Goal: Task Accomplishment & Management: Complete application form

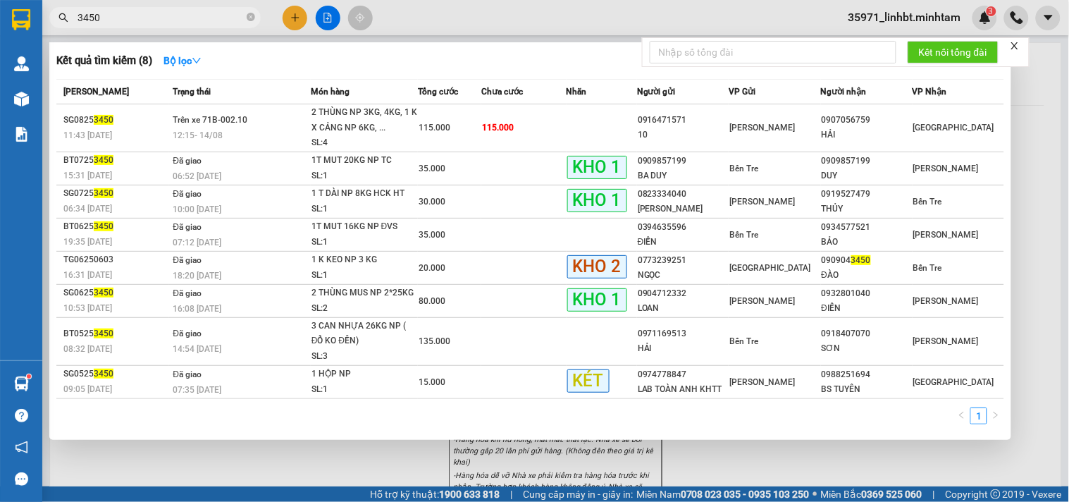
click at [285, 14] on div at bounding box center [534, 251] width 1069 height 502
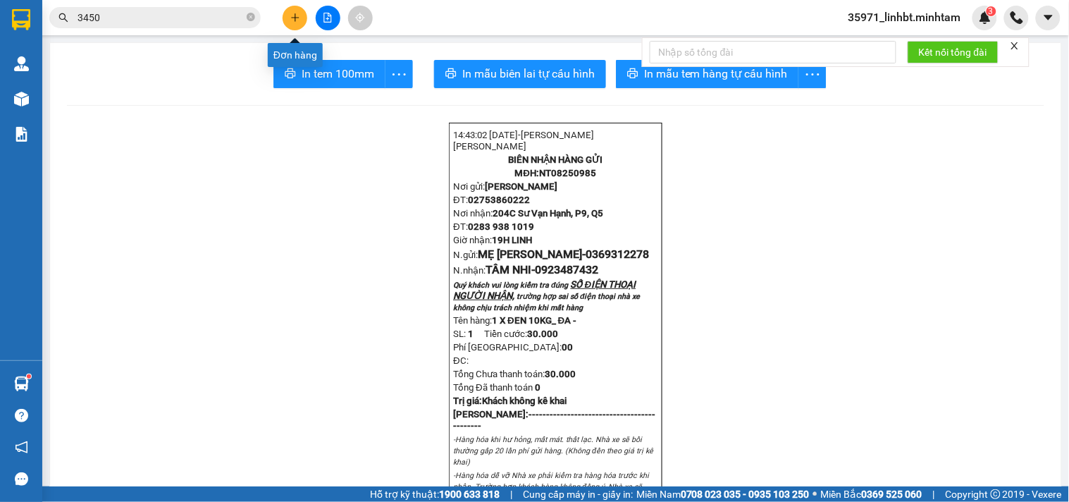
click at [302, 22] on button at bounding box center [295, 18] width 25 height 25
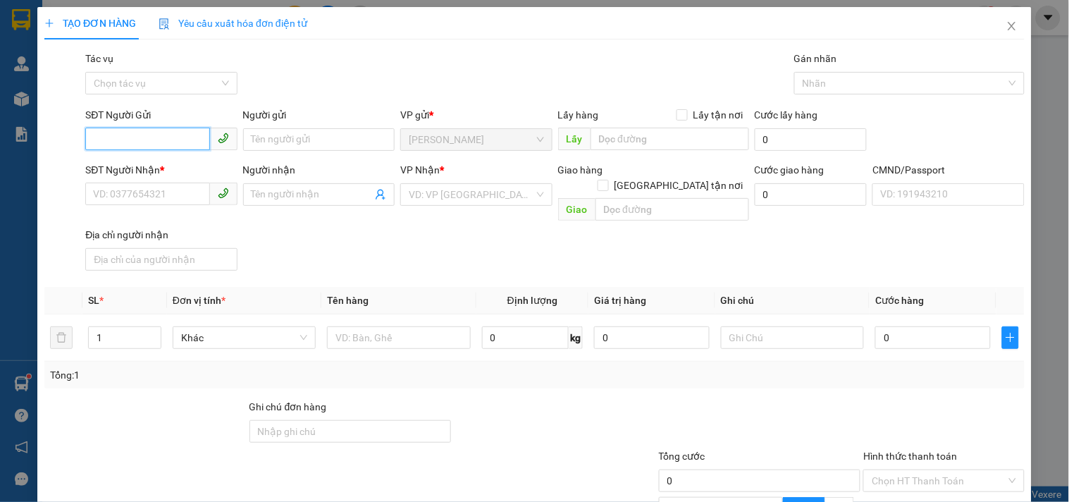
click at [137, 132] on input "SĐT Người Gửi" at bounding box center [147, 139] width 124 height 23
type input "629"
click at [153, 143] on input "629" at bounding box center [147, 139] width 124 height 23
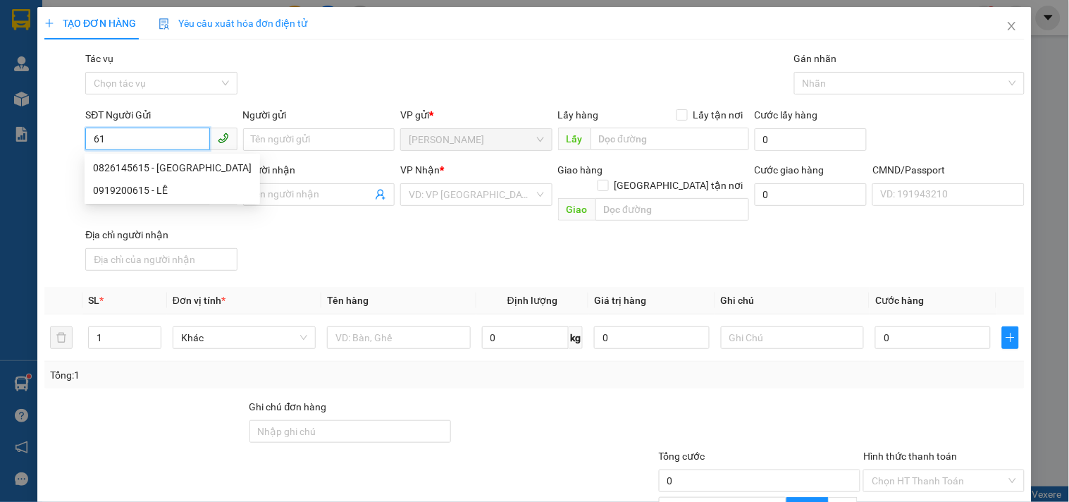
type input "6"
click at [142, 166] on div "0707356962 - ĐẸP/TUẤN" at bounding box center [159, 168] width 133 height 16
type input "0707356962"
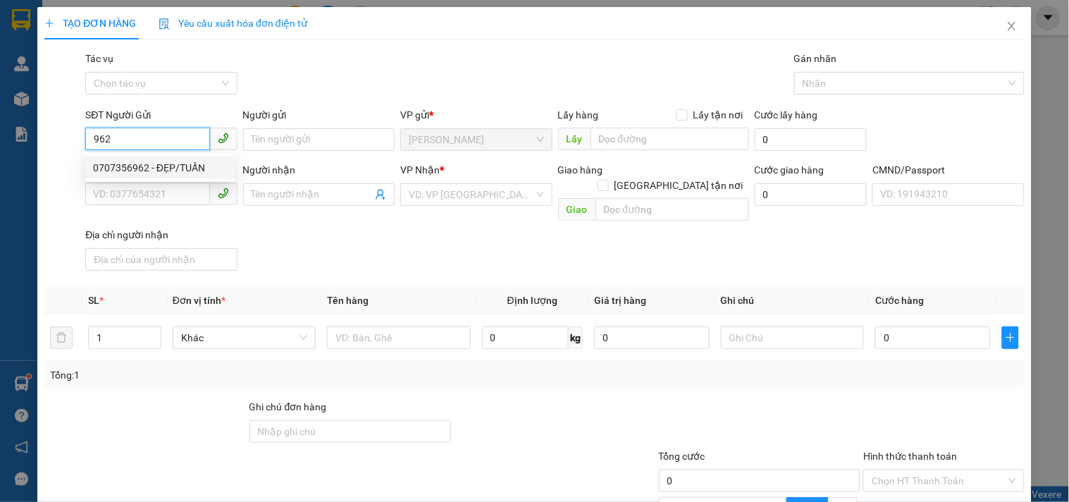
type input "ĐẸP/TUẤN"
type input "0933774978"
type input "TUẤN"
type input "0707356962"
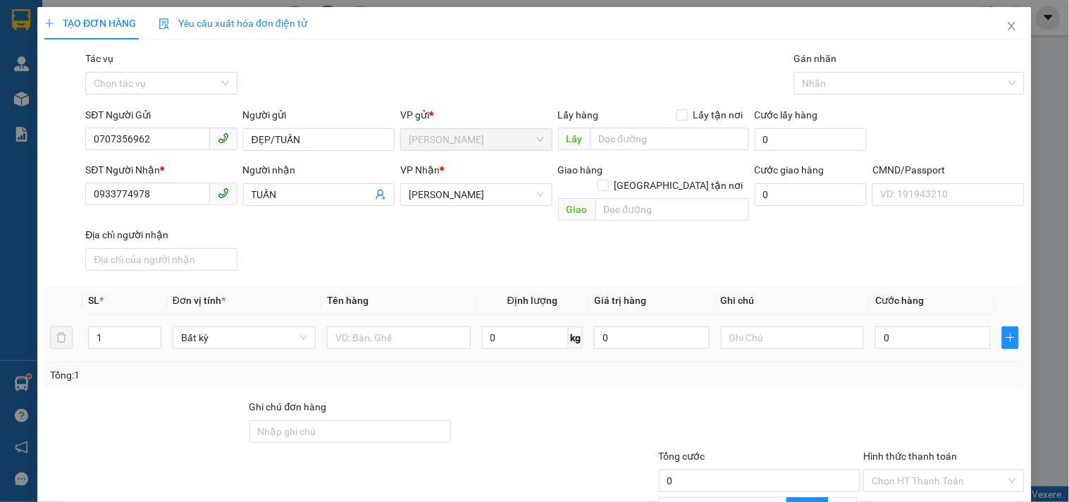
click at [375, 323] on div at bounding box center [398, 337] width 143 height 28
click at [369, 326] on input "text" at bounding box center [398, 337] width 143 height 23
type input "1"
type input "2 BAO NP 12, 13kg_ ĐA"
click at [729, 326] on input "text" at bounding box center [792, 337] width 143 height 23
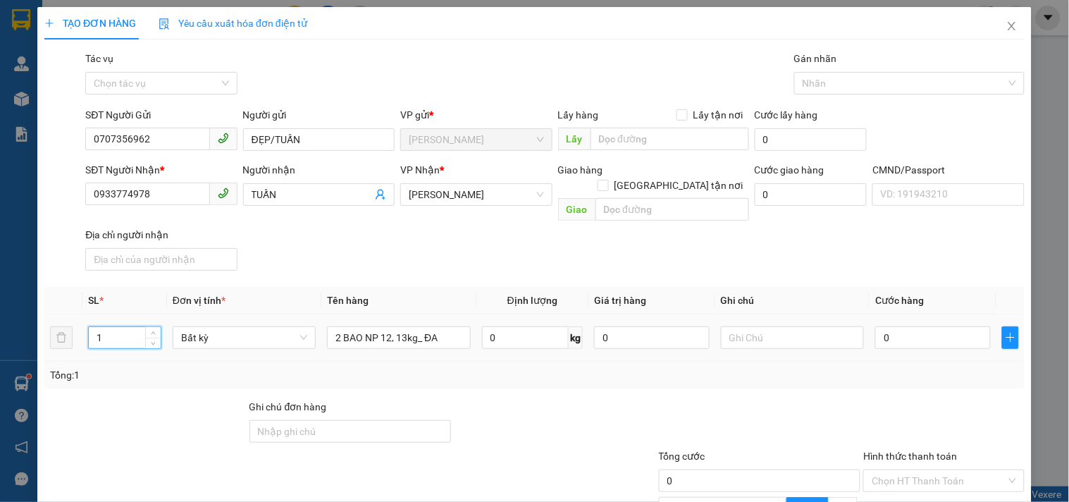
click at [127, 327] on input "1" at bounding box center [125, 337] width 72 height 21
type input "2"
click at [758, 326] on input "text" at bounding box center [792, 337] width 143 height 23
type input "19H30 LINH"
click at [891, 323] on div "0" at bounding box center [933, 337] width 116 height 28
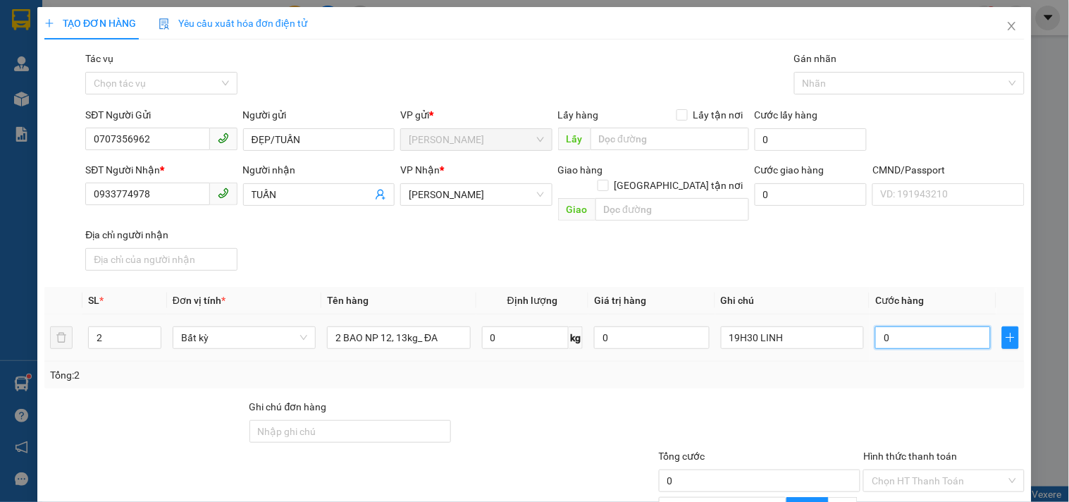
click at [892, 326] on input "0" at bounding box center [933, 337] width 116 height 23
type input "6"
type input "60"
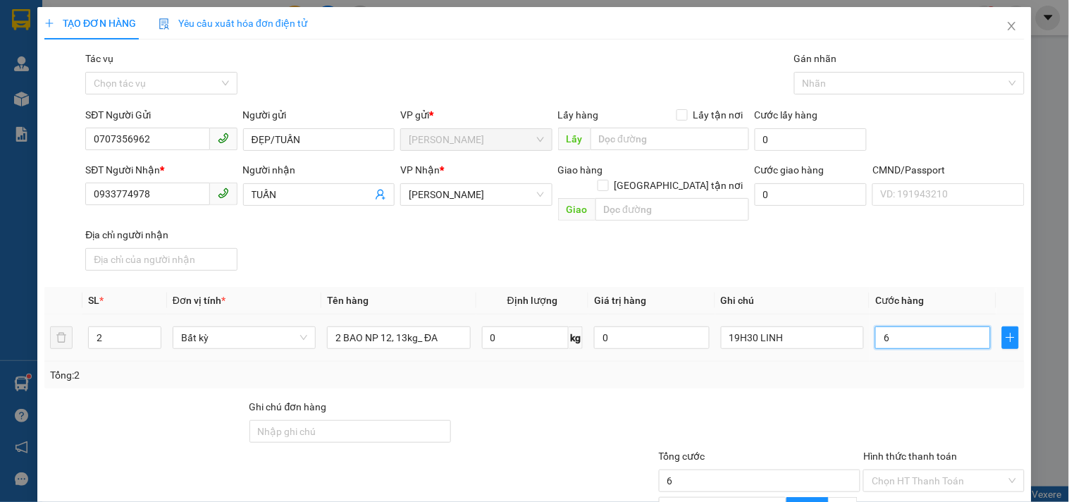
type input "60"
type input "60.000"
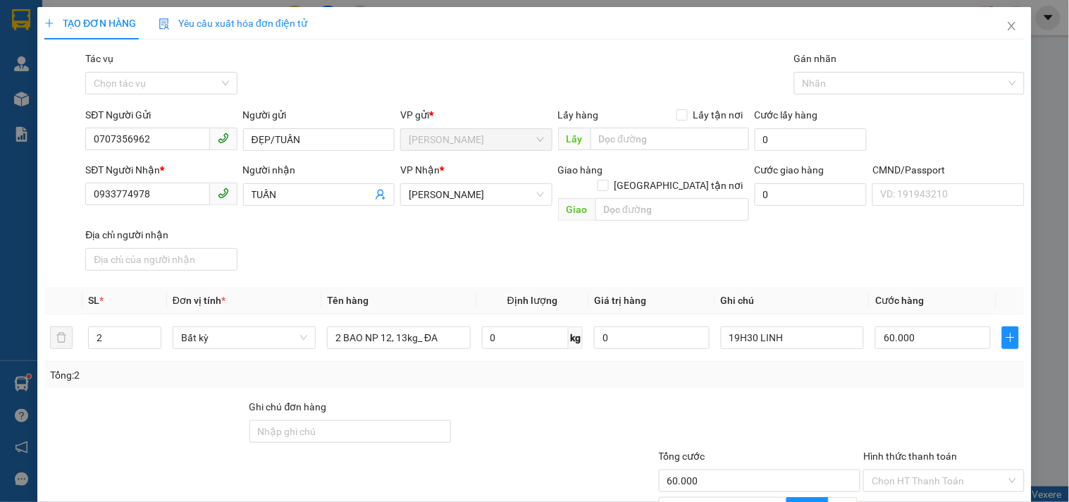
click at [855, 367] on div "Tổng: 2" at bounding box center [534, 375] width 969 height 16
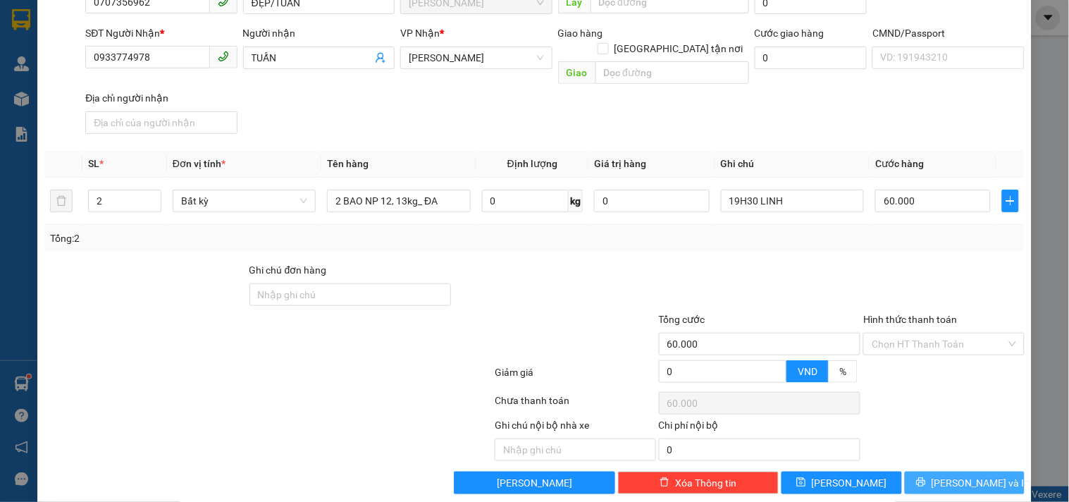
click at [948, 475] on span "[PERSON_NAME] và In" at bounding box center [980, 483] width 99 height 16
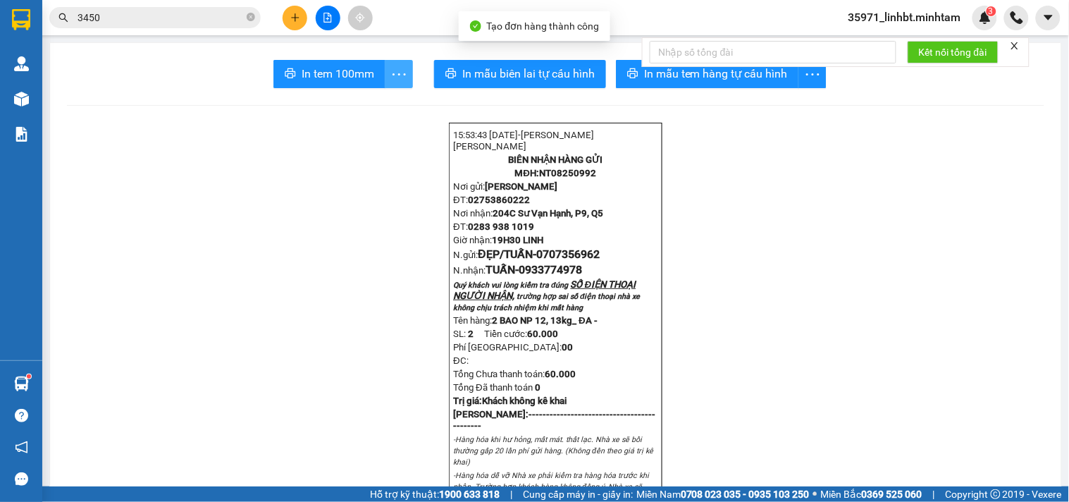
click at [389, 62] on button "button" at bounding box center [399, 74] width 28 height 28
click at [367, 108] on div "In tem 100mm theo số lượng (2)" at bounding box center [332, 105] width 141 height 16
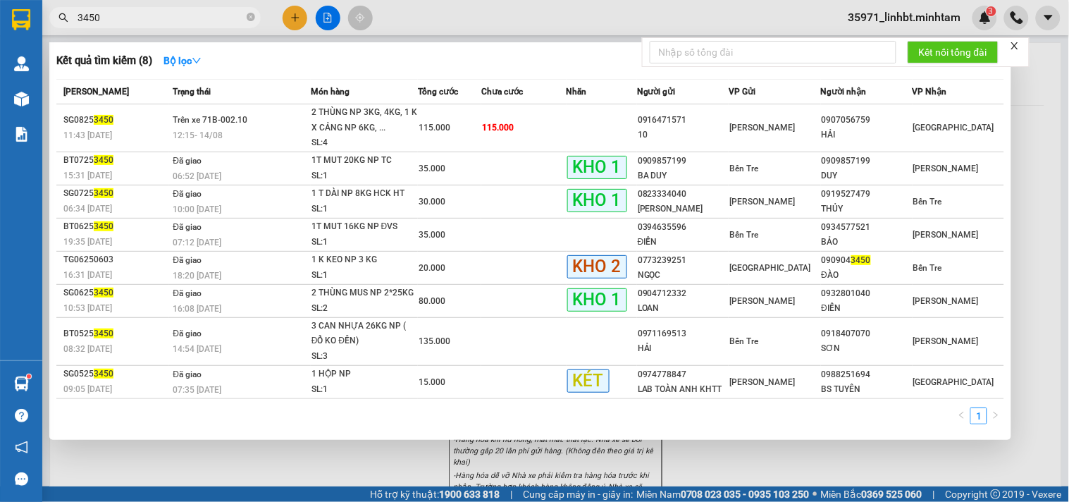
click at [141, 14] on input "3450" at bounding box center [161, 18] width 166 height 16
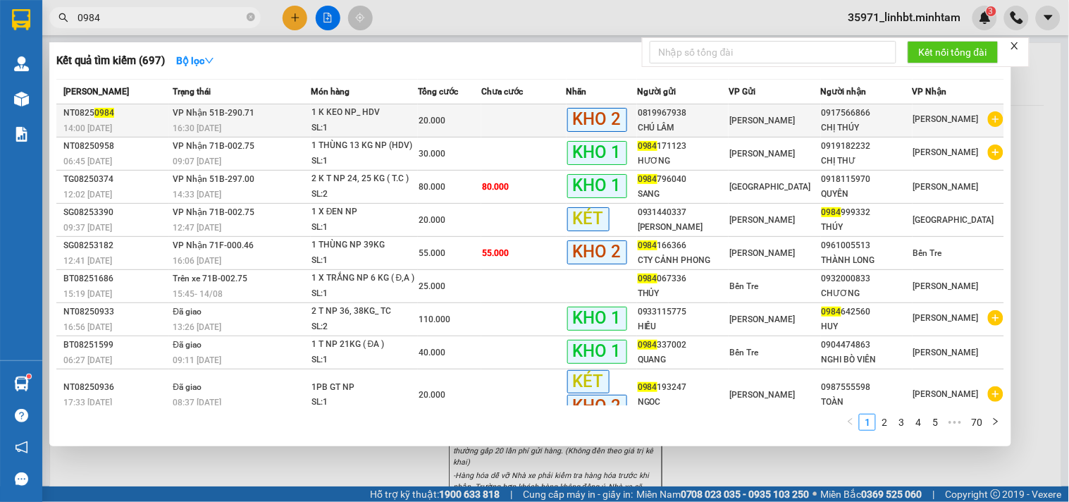
type input "0984"
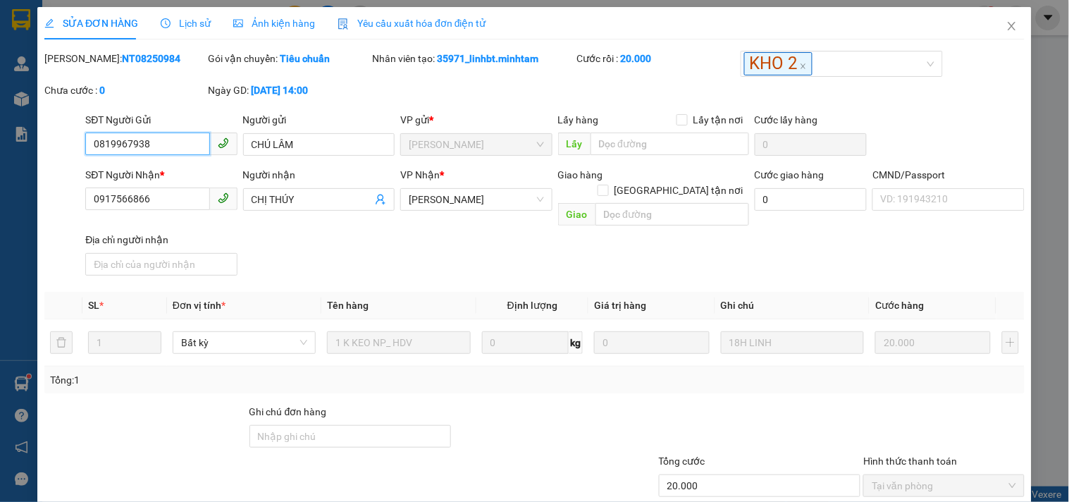
type input "0819967938"
type input "CHÚ LÂM"
type input "0917566866"
type input "CHỊ THÚY"
type input "20.000"
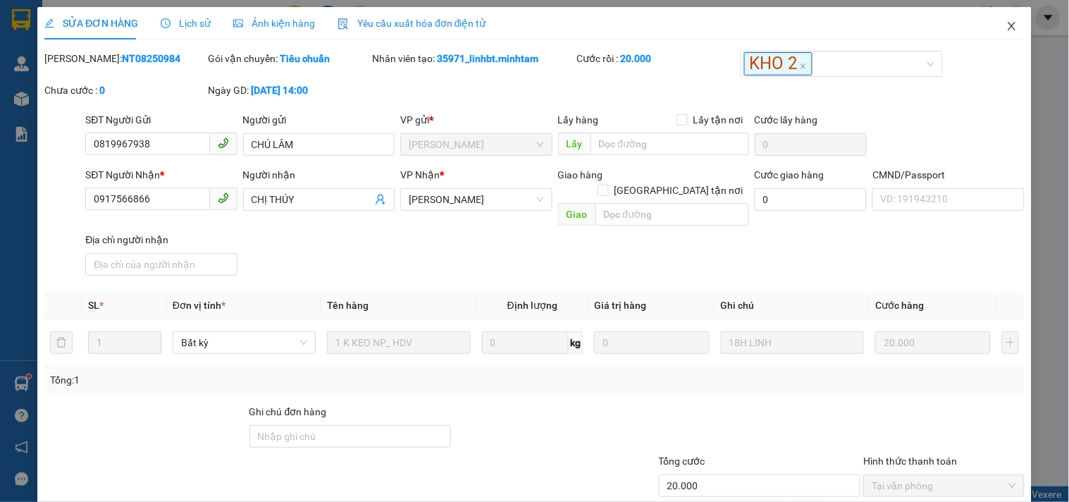
click at [1006, 29] on icon "close" at bounding box center [1011, 25] width 11 height 11
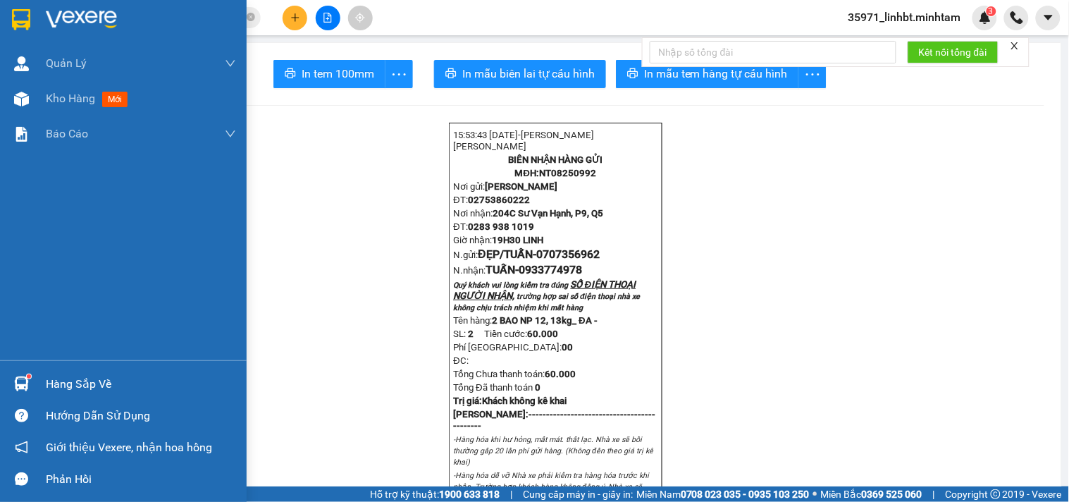
click at [25, 16] on img at bounding box center [21, 19] width 18 height 21
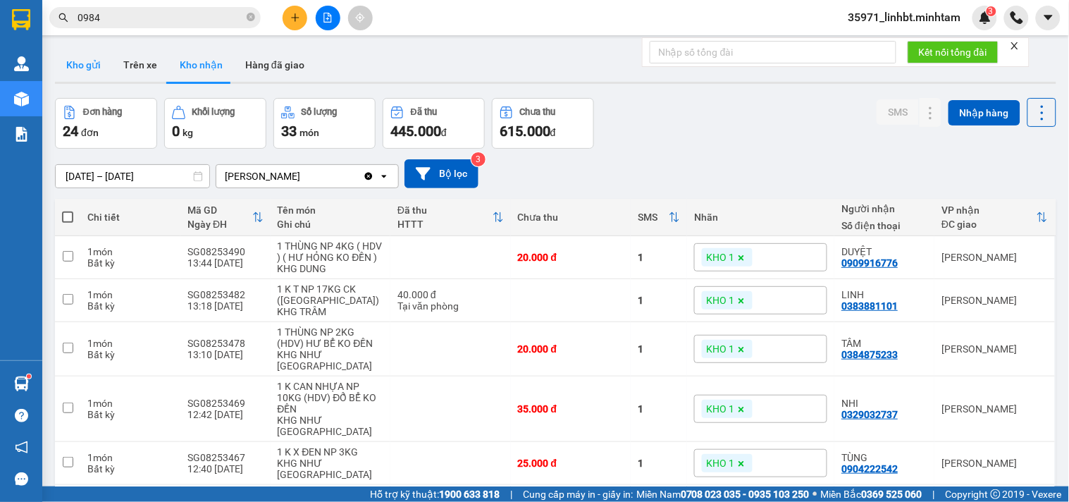
click at [74, 67] on button "Kho gửi" at bounding box center [83, 65] width 57 height 34
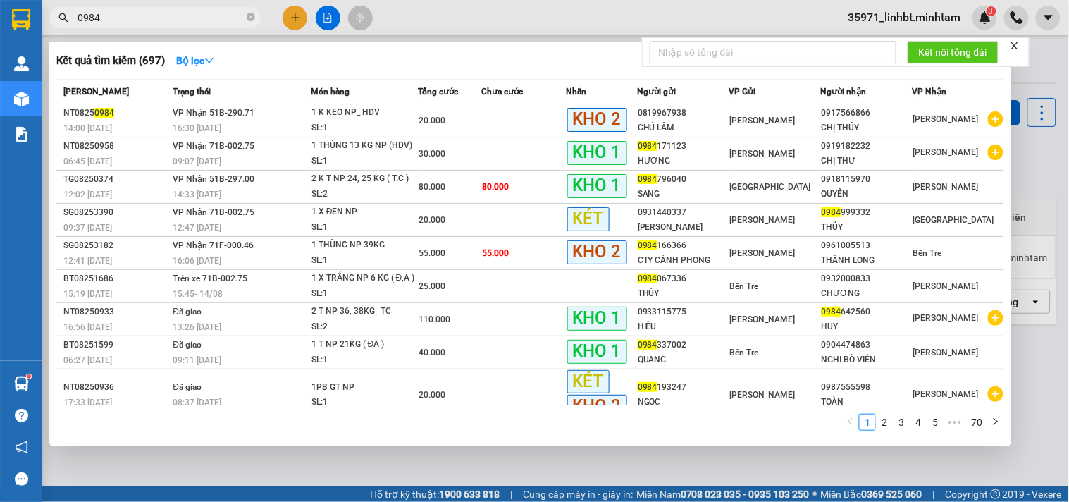
click at [128, 21] on input "0984" at bounding box center [161, 18] width 166 height 16
type input "0984"
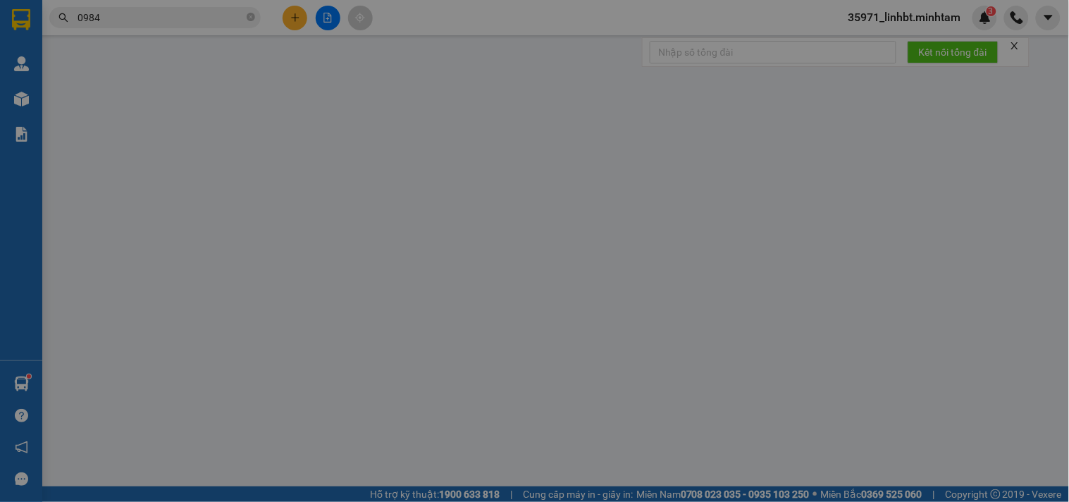
type input "0819967938"
type input "CHÚ LÂM"
type input "0917566866"
type input "CHỊ THÚY"
type input "20.000"
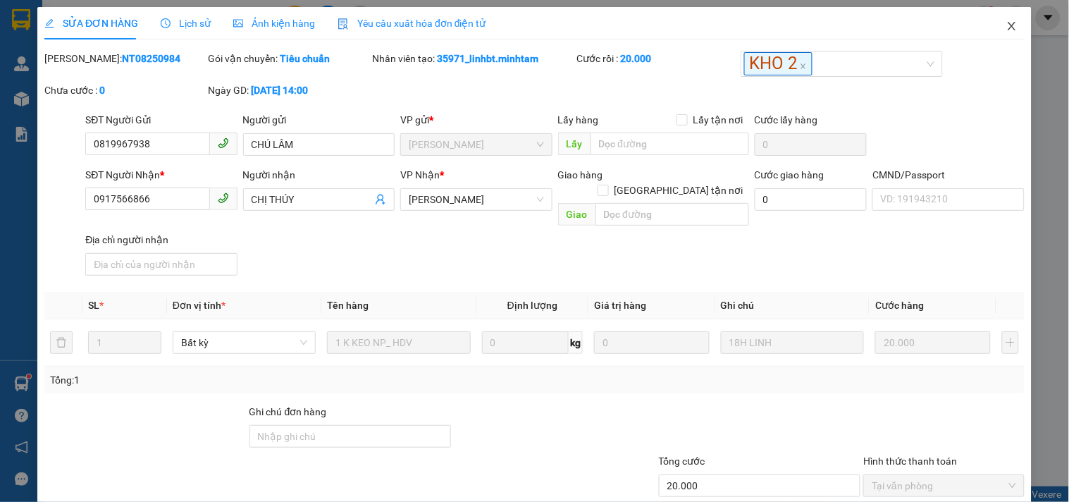
click at [1006, 25] on icon "close" at bounding box center [1011, 25] width 11 height 11
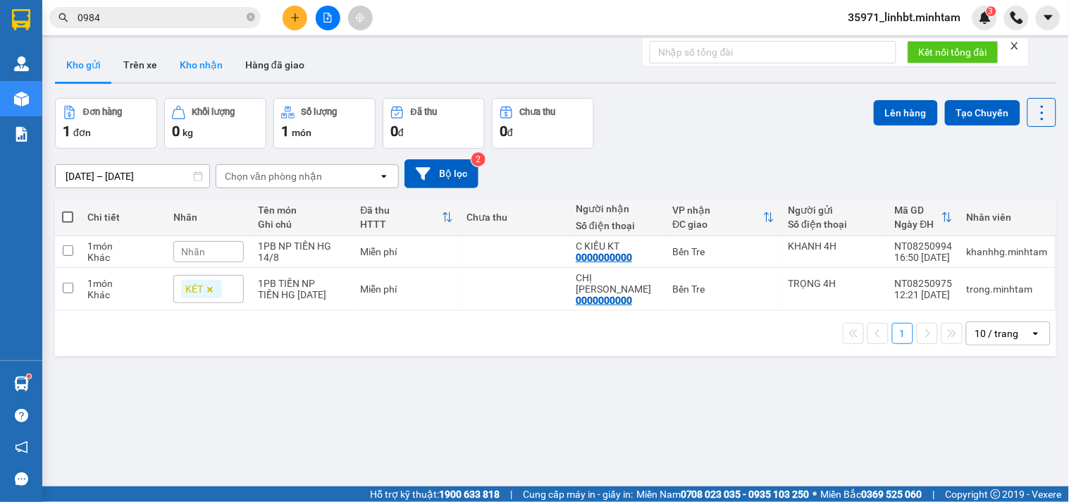
click at [199, 58] on button "Kho nhận" at bounding box center [201, 65] width 66 height 34
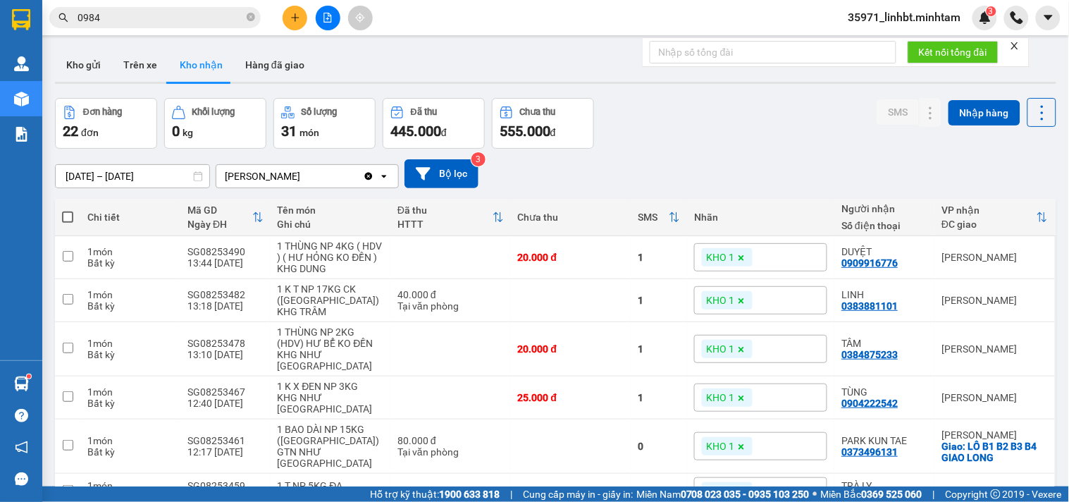
click at [144, 3] on div "Kết quả tìm kiếm ( 697 ) Bộ lọc Mã ĐH Trạng thái Món hàng Tổng cước Chưa cước N…" at bounding box center [534, 17] width 1069 height 35
click at [141, 16] on input "0984" at bounding box center [161, 18] width 166 height 16
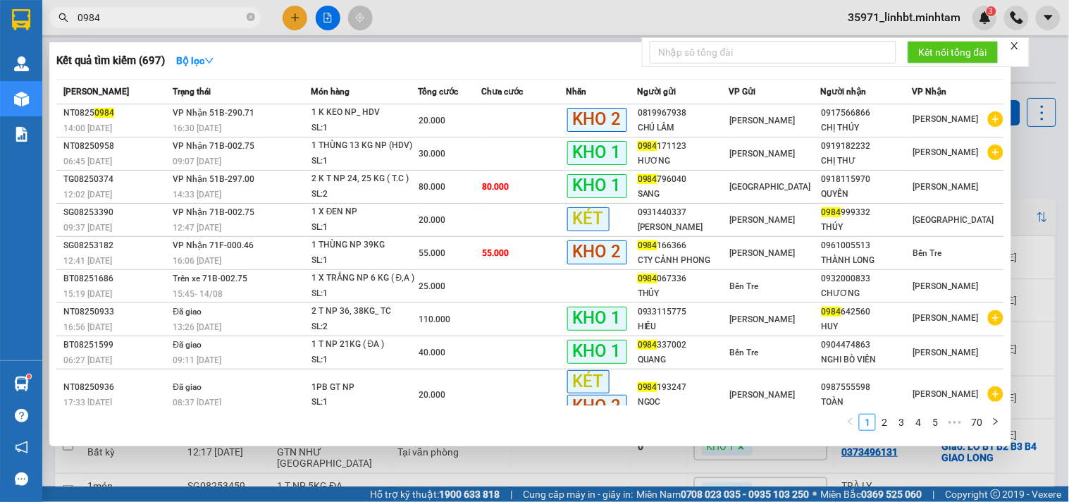
click at [141, 16] on input "0984" at bounding box center [161, 18] width 166 height 16
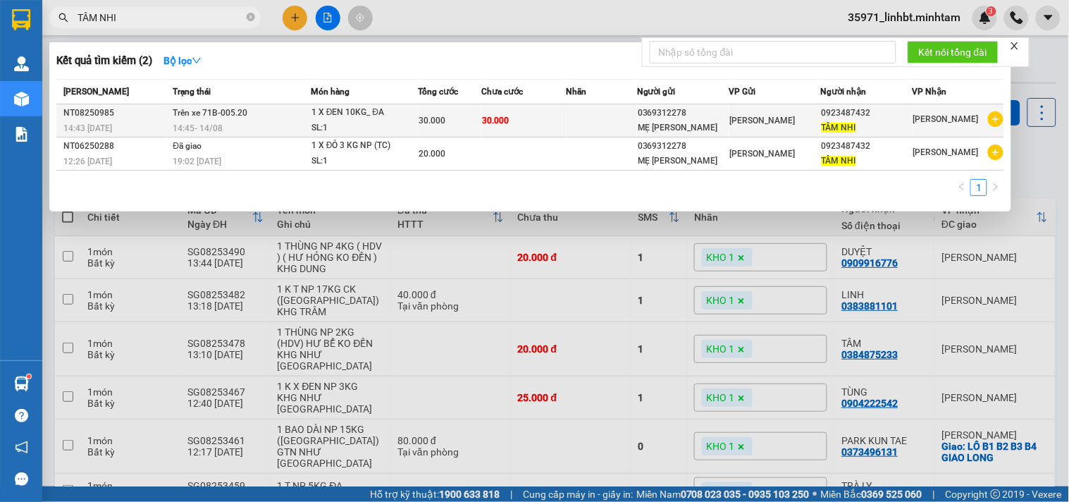
type input "TÂM NHI"
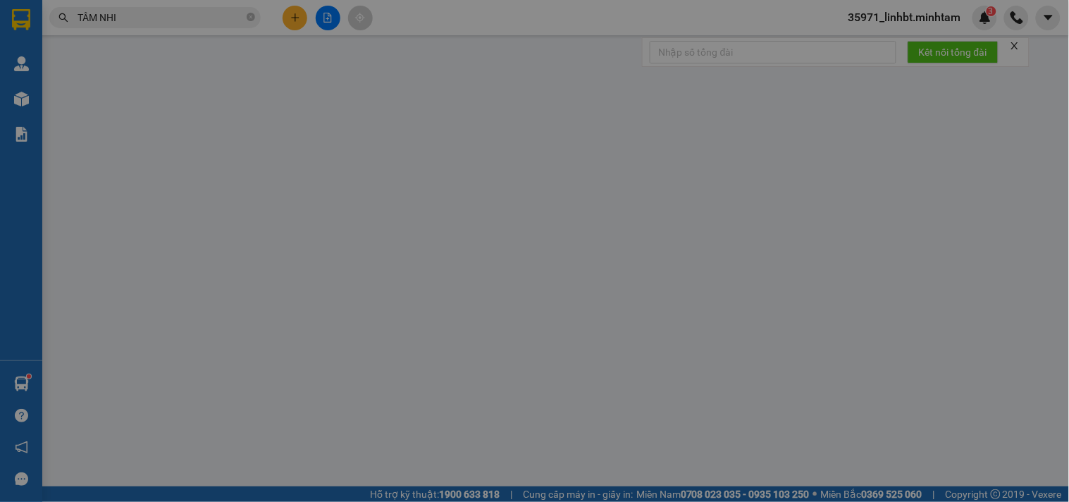
type input "0369312278"
type input "MẸ [PERSON_NAME]"
type input "0923487432"
type input "TÂM NHI"
type input "30.000"
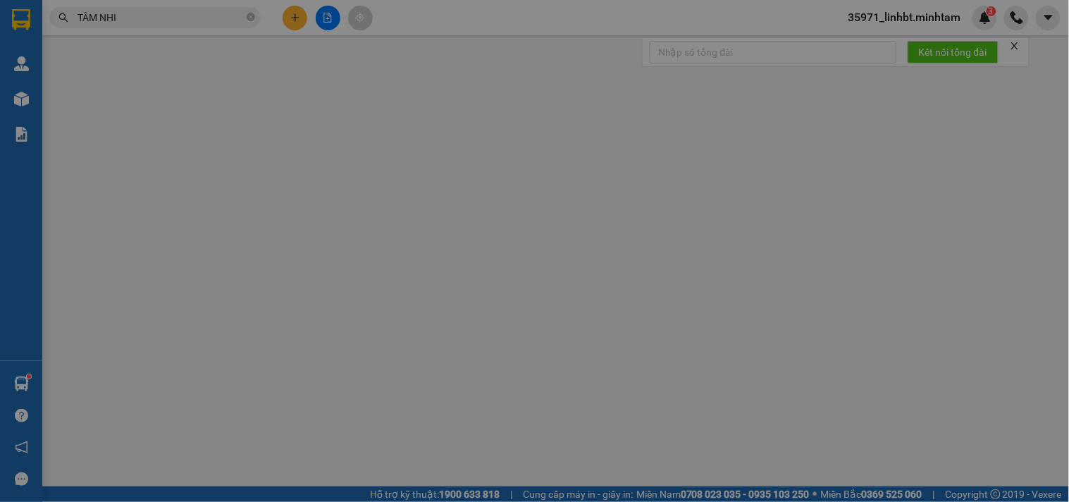
type input "30.000"
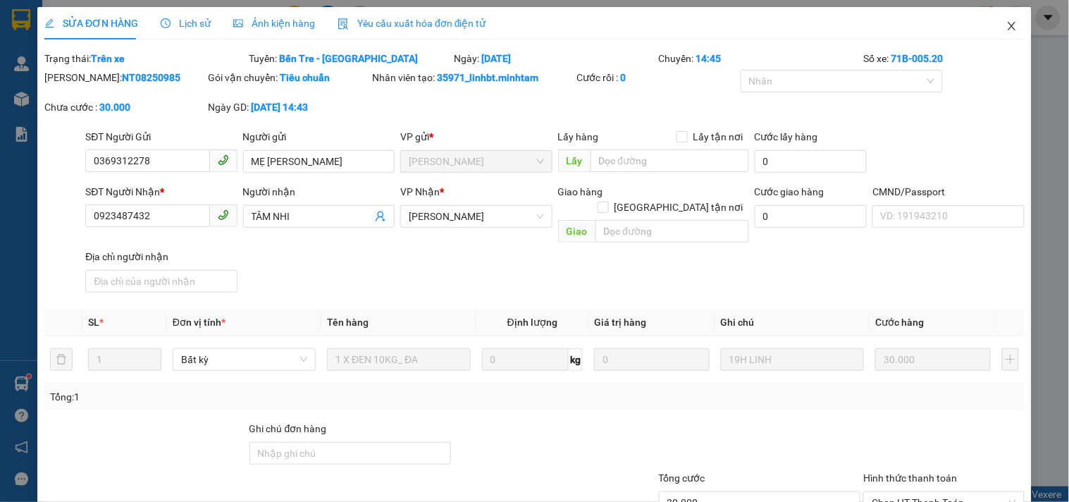
click at [1006, 28] on icon "close" at bounding box center [1011, 25] width 11 height 11
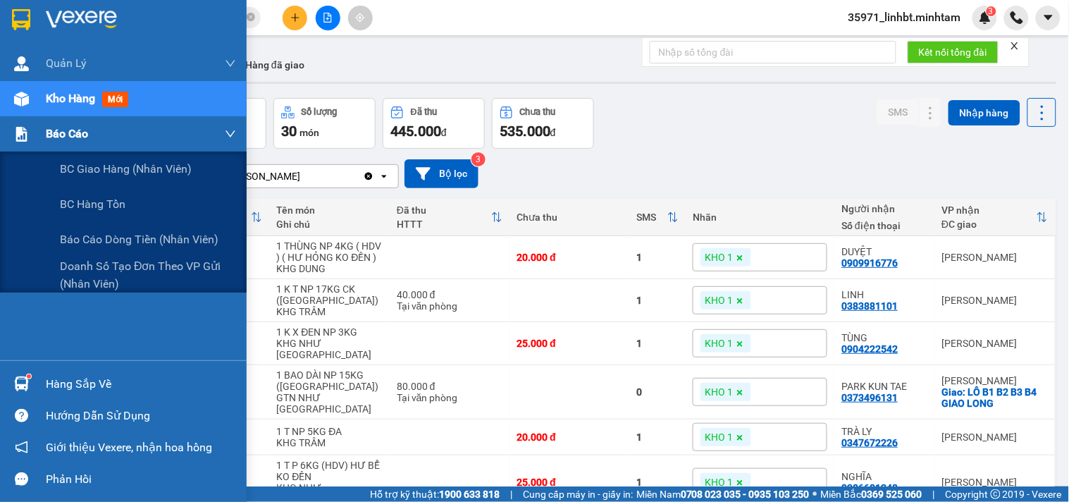
click at [82, 137] on span "Báo cáo" at bounding box center [67, 134] width 42 height 18
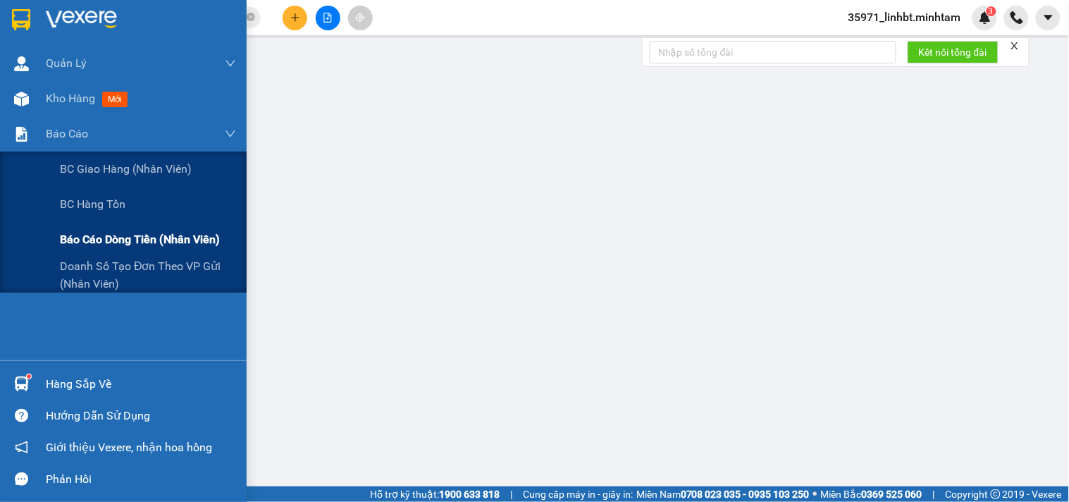
click at [56, 249] on div "Báo cáo dòng tiền (nhân viên)" at bounding box center [123, 239] width 247 height 35
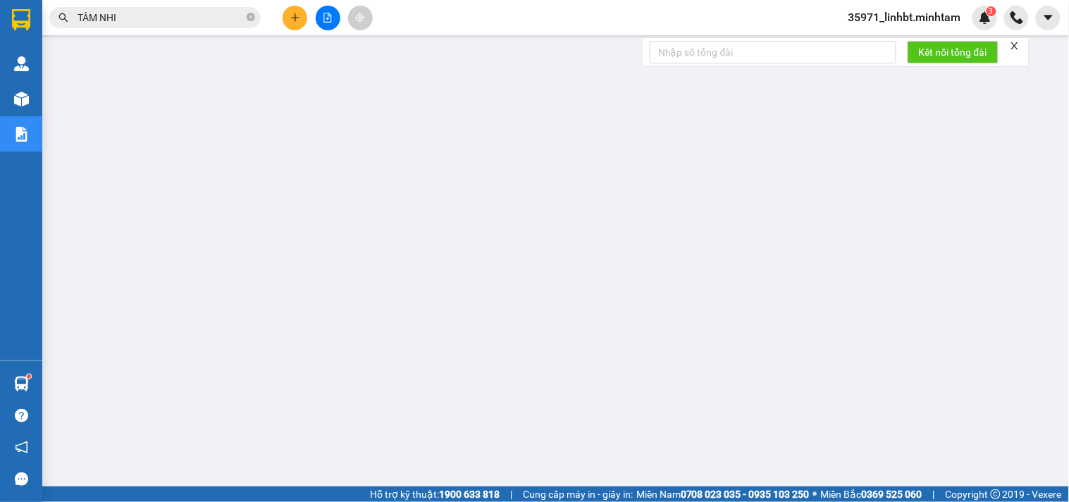
click at [172, 23] on input "TÂM NHI" at bounding box center [161, 18] width 166 height 16
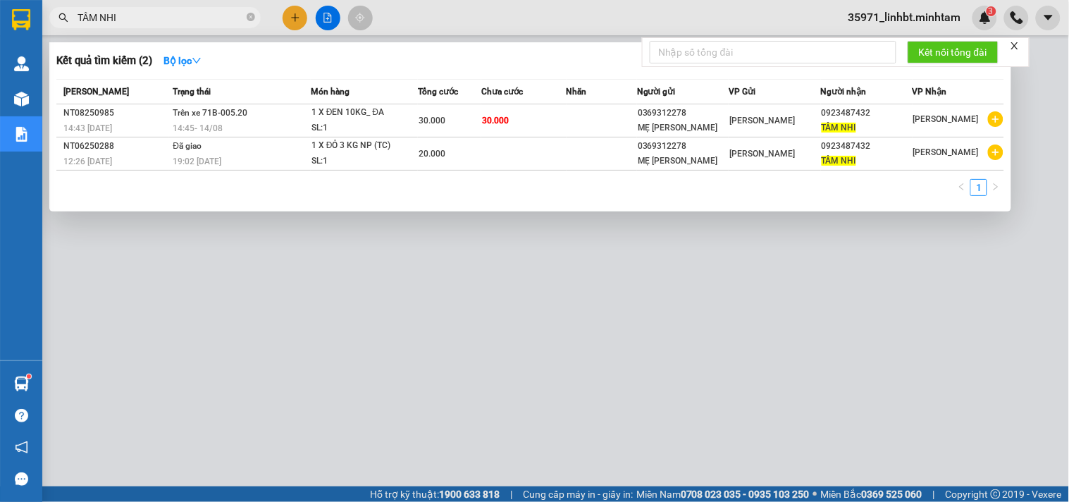
click at [172, 23] on input "TÂM NHI" at bounding box center [161, 18] width 166 height 16
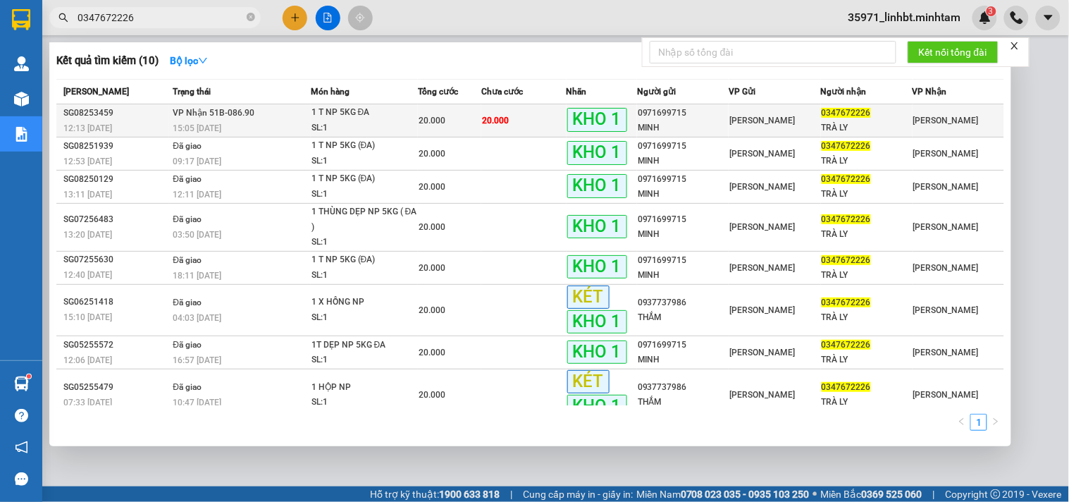
type input "0347672226"
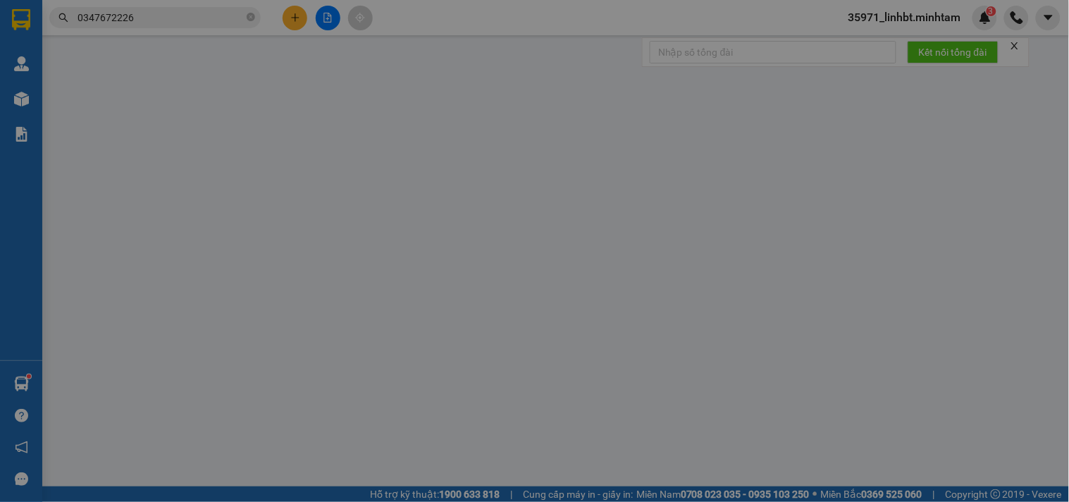
type input "0971699715"
type input "MINH"
type input "0347672226"
type input "TRÀ LY"
type input "KBM"
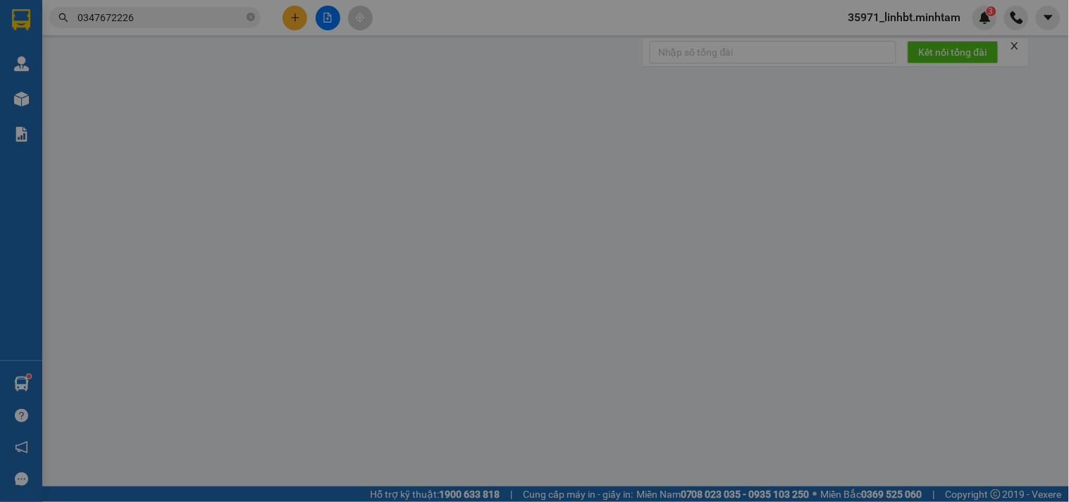
type input "20.000"
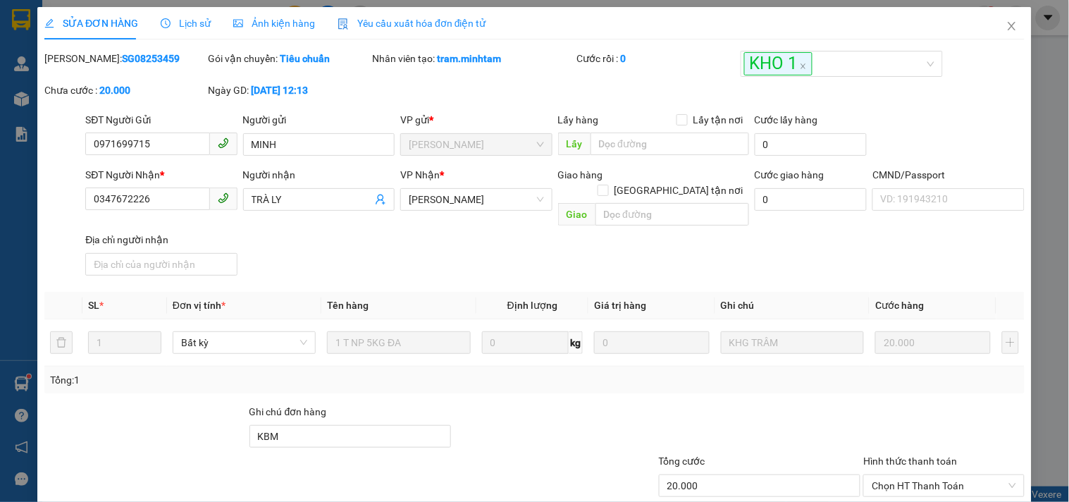
drag, startPoint x: 856, startPoint y: 466, endPoint x: 988, endPoint y: 419, distance: 140.0
click at [988, 419] on div "Total Paid Fee 0 Total UnPaid Fee 20.000 Cash Collection Total Fee Mã ĐH: SG082…" at bounding box center [534, 343] width 980 height 585
click at [967, 476] on div "SỬA ĐƠN HÀNG Lịch sử Ảnh kiện hàng Yêu cầu xuất hóa đơn điện tử Total Paid Fee …" at bounding box center [534, 326] width 994 height 639
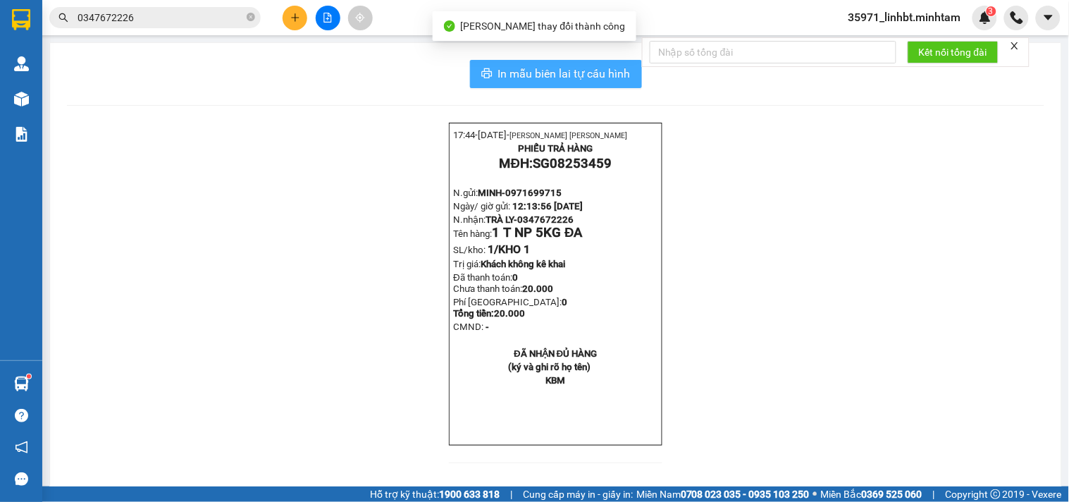
click at [513, 60] on button "In mẫu biên lai tự cấu hình" at bounding box center [556, 74] width 172 height 28
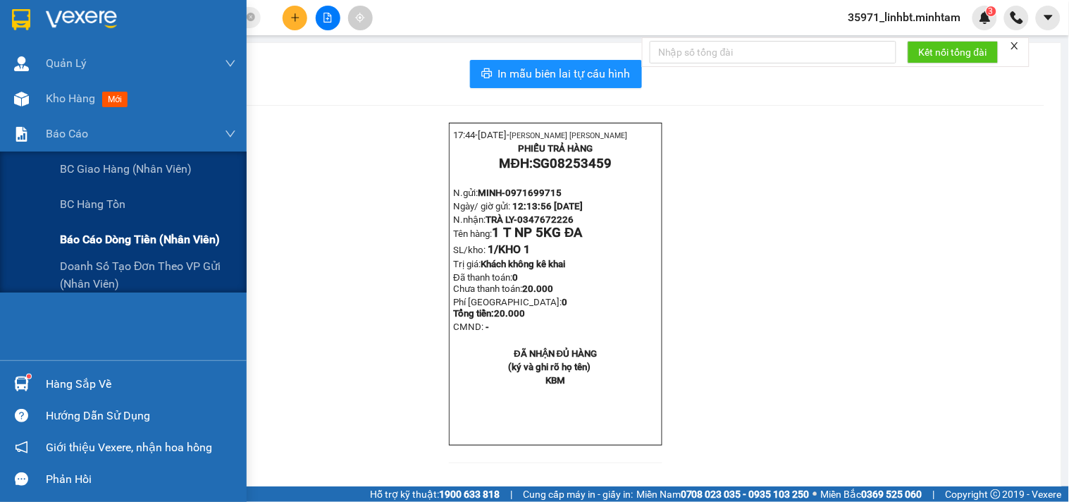
click at [81, 238] on span "Báo cáo dòng tiền (nhân viên)" at bounding box center [140, 239] width 160 height 18
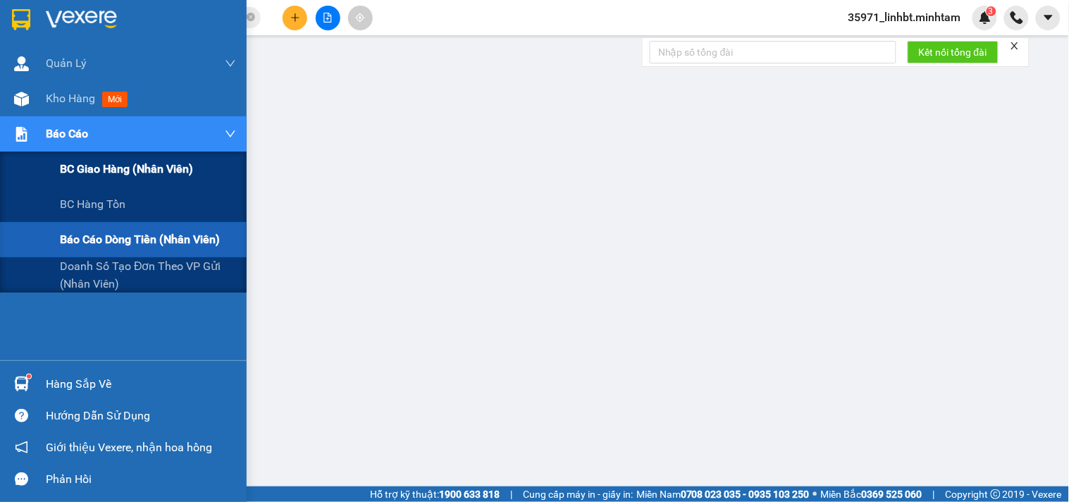
click at [70, 164] on span "BC giao hàng (nhân viên)" at bounding box center [126, 169] width 133 height 18
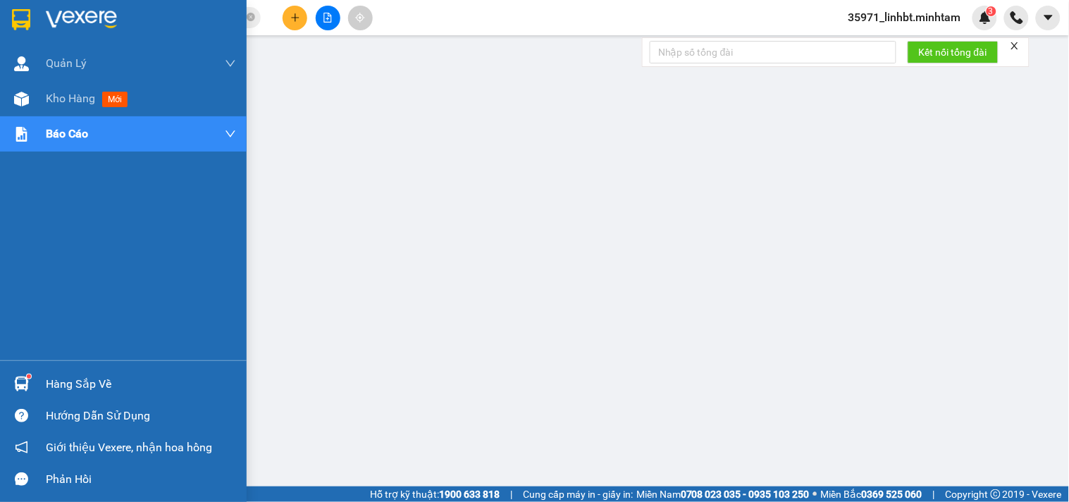
click at [29, 13] on img at bounding box center [21, 19] width 18 height 21
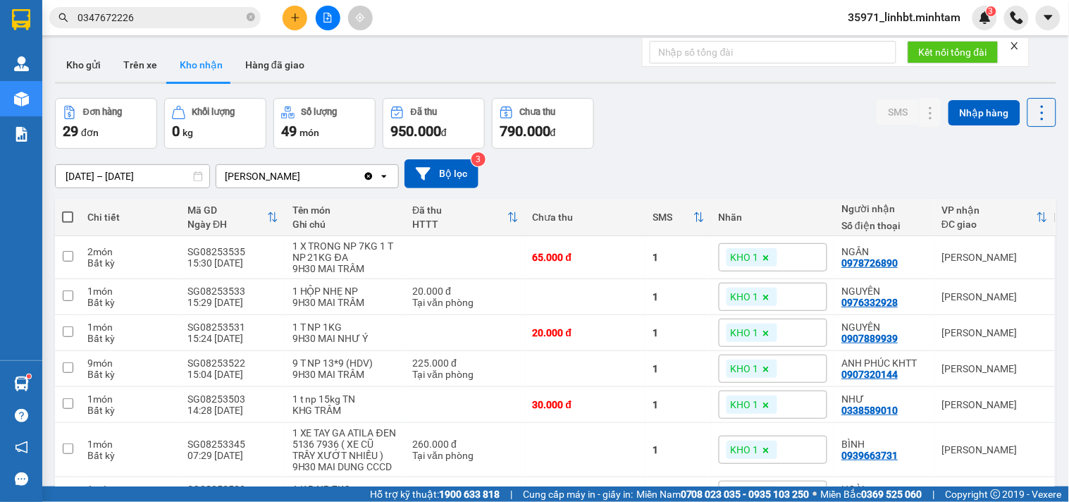
click at [370, 172] on icon "Clear value" at bounding box center [369, 176] width 8 height 8
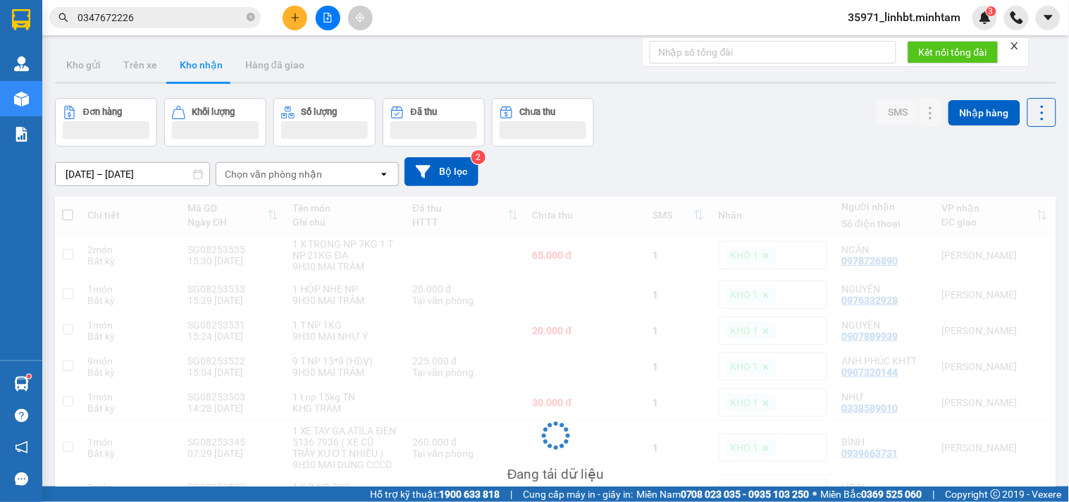
click at [321, 171] on div "Chọn văn phòng nhận" at bounding box center [297, 174] width 162 height 23
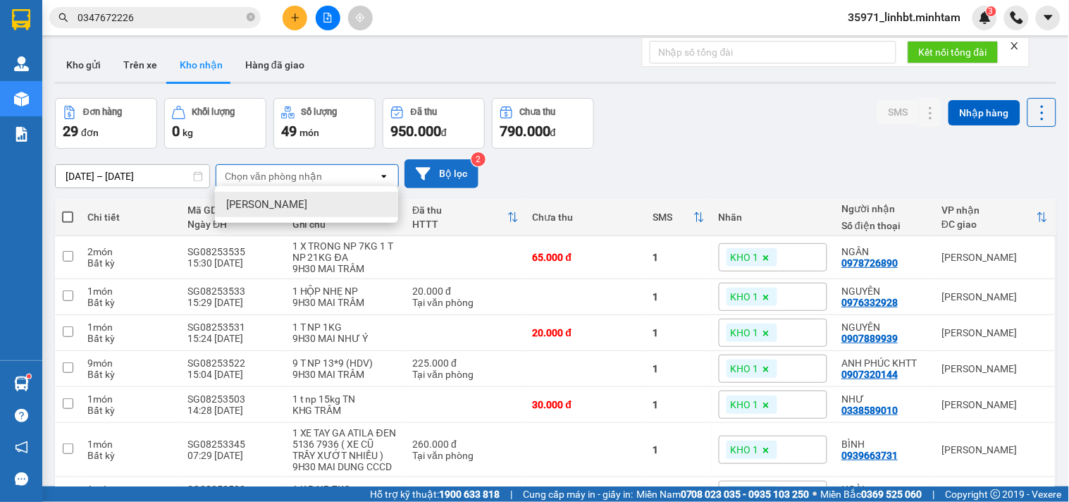
click at [433, 165] on button "Bộ lọc" at bounding box center [441, 173] width 74 height 29
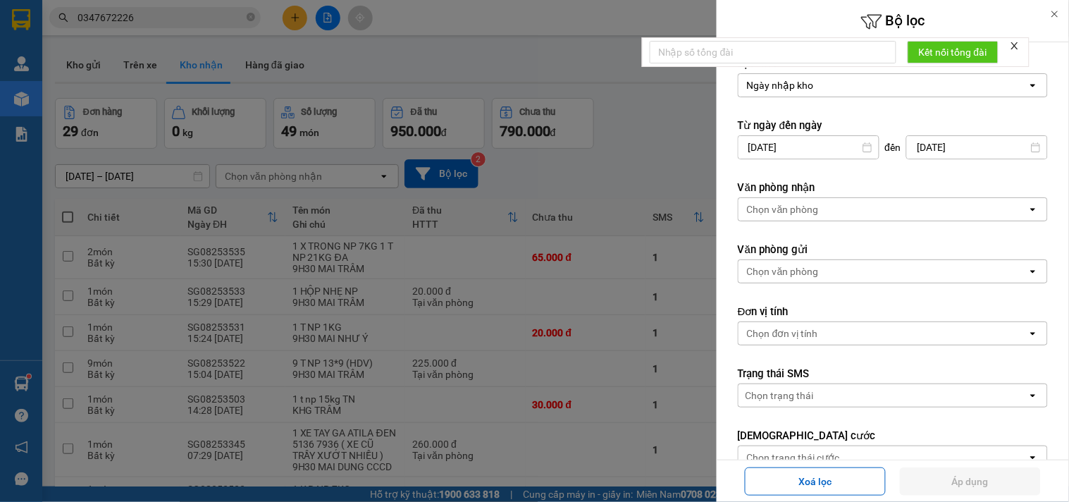
click at [841, 190] on label "Văn phòng nhận" at bounding box center [893, 187] width 310 height 14
click at [828, 208] on div "Chọn văn phòng" at bounding box center [882, 209] width 289 height 23
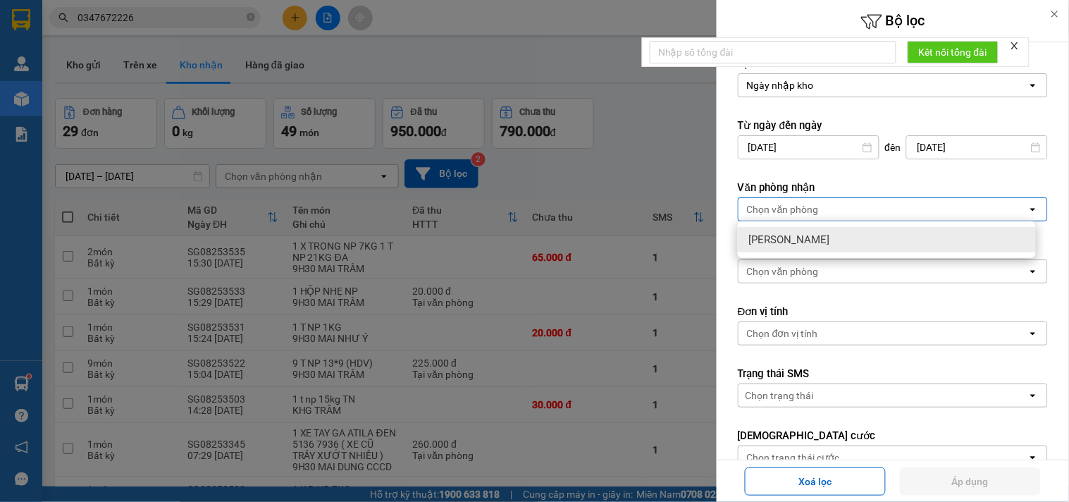
click at [912, 202] on div "Chọn văn phòng" at bounding box center [882, 209] width 289 height 23
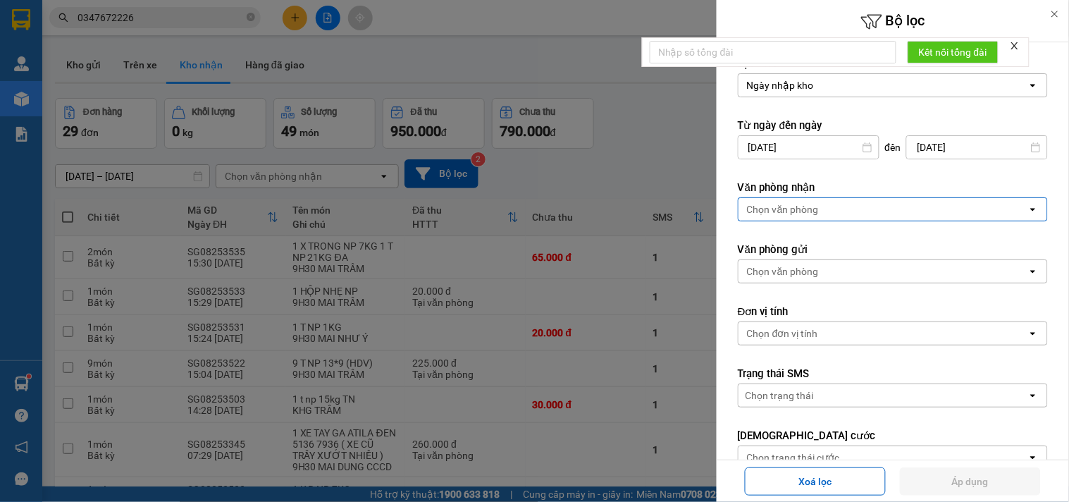
click at [242, 170] on div at bounding box center [534, 251] width 1069 height 502
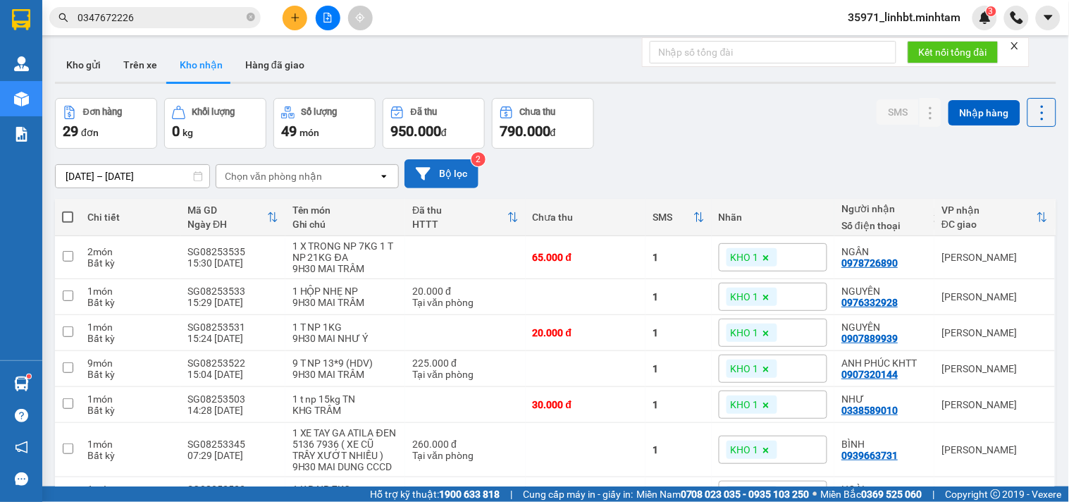
click at [445, 163] on button "Bộ lọc" at bounding box center [441, 173] width 74 height 29
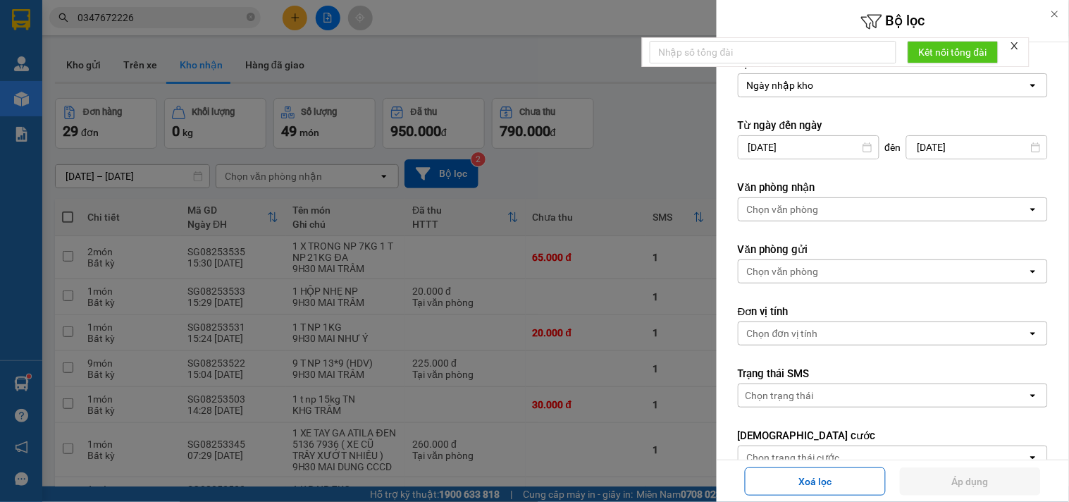
click at [800, 272] on div "Chọn văn phòng" at bounding box center [783, 271] width 72 height 14
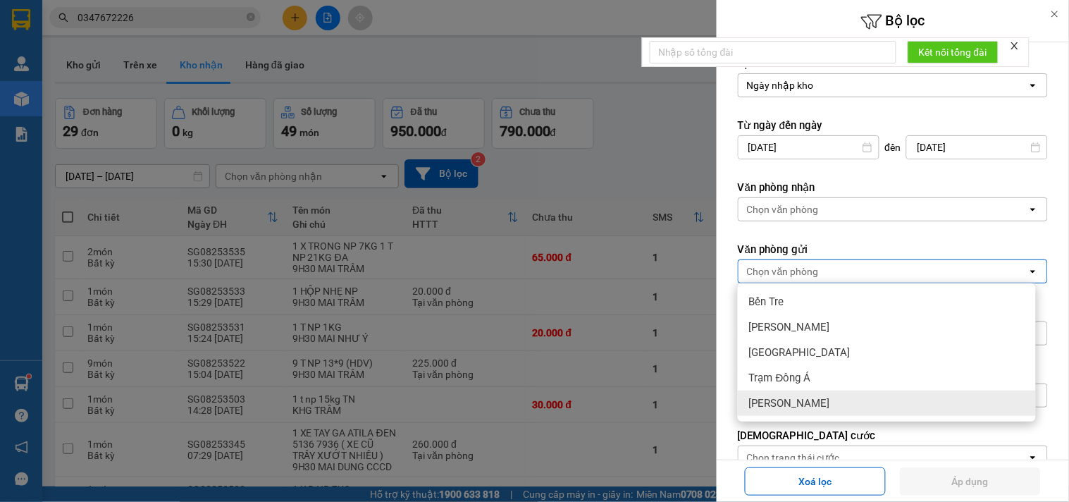
click at [771, 392] on div "[PERSON_NAME]" at bounding box center [887, 402] width 298 height 25
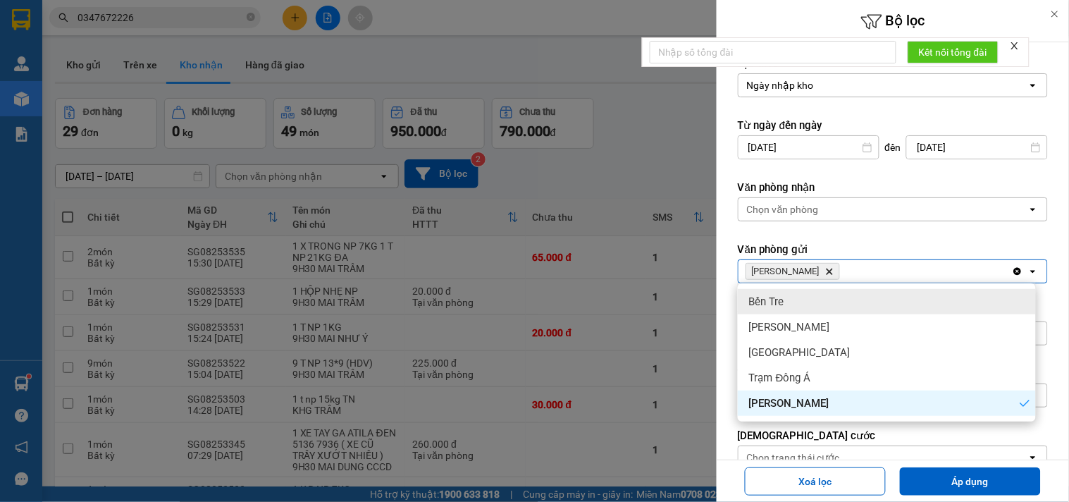
click at [855, 252] on label "Văn phòng gửi" at bounding box center [893, 249] width 310 height 14
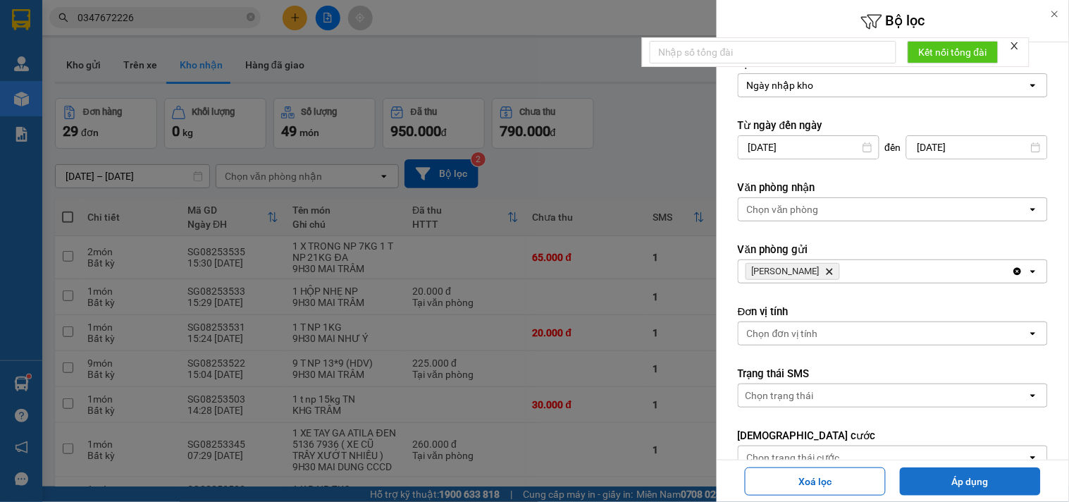
click at [979, 478] on button "Áp dụng" at bounding box center [970, 481] width 141 height 28
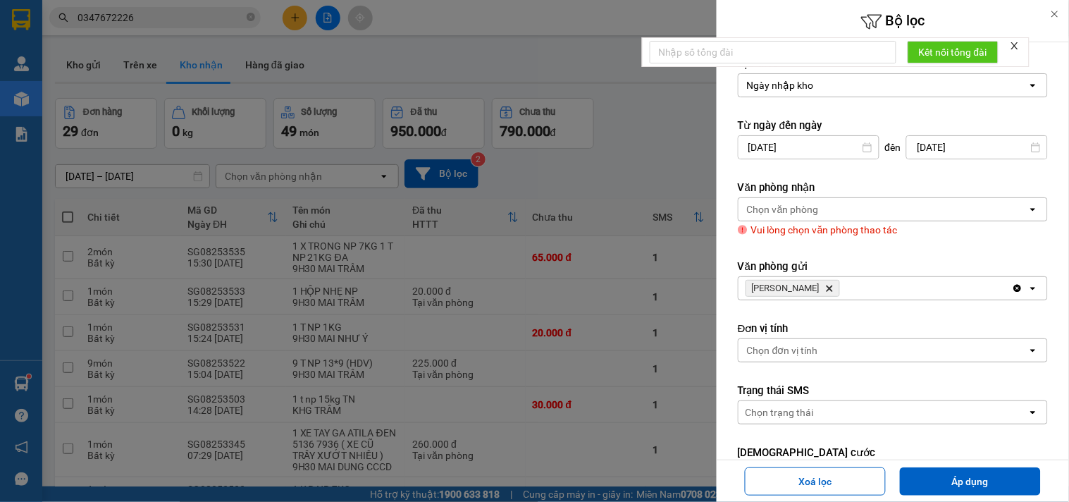
click at [826, 198] on div "Chọn văn phòng" at bounding box center [882, 209] width 289 height 23
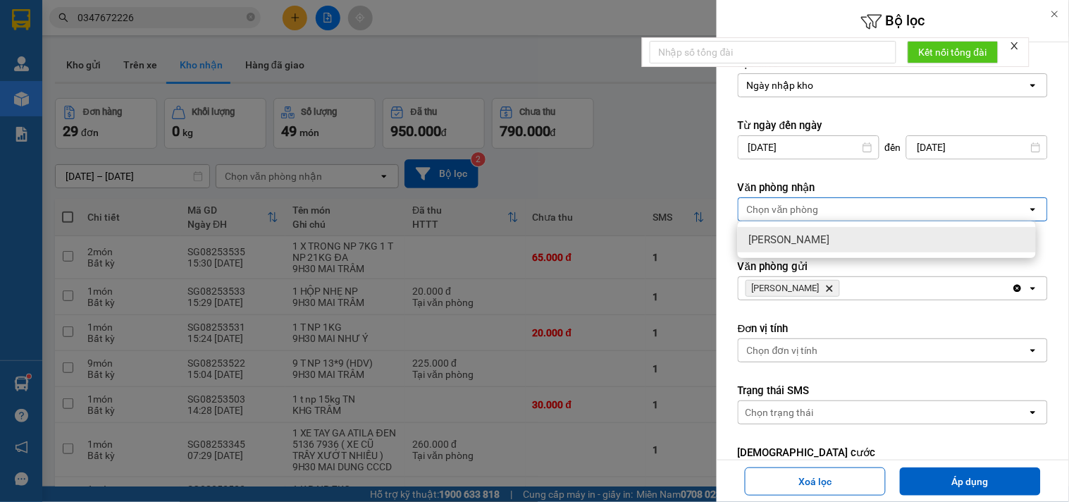
click at [814, 217] on div "Chọn văn phòng" at bounding box center [882, 209] width 289 height 23
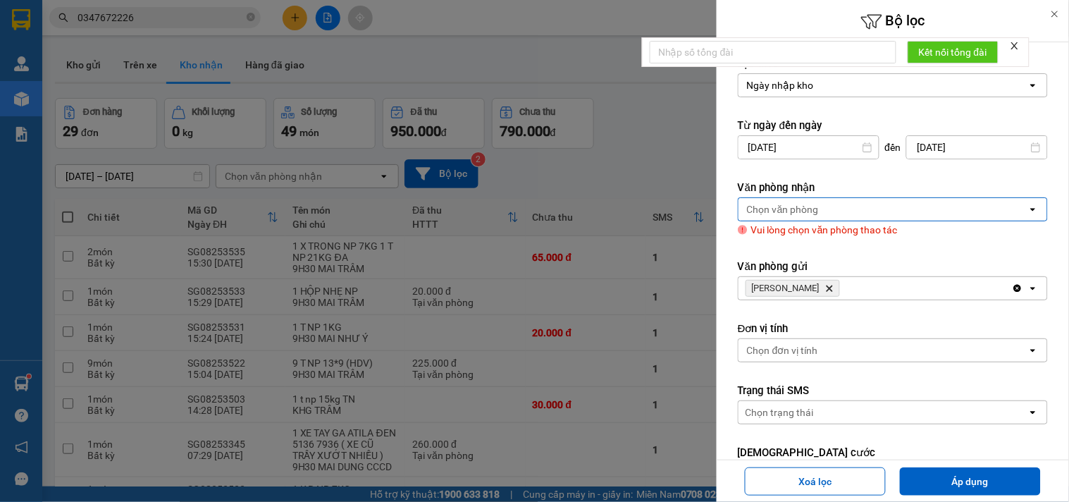
click at [1027, 213] on icon "open" at bounding box center [1032, 209] width 11 height 11
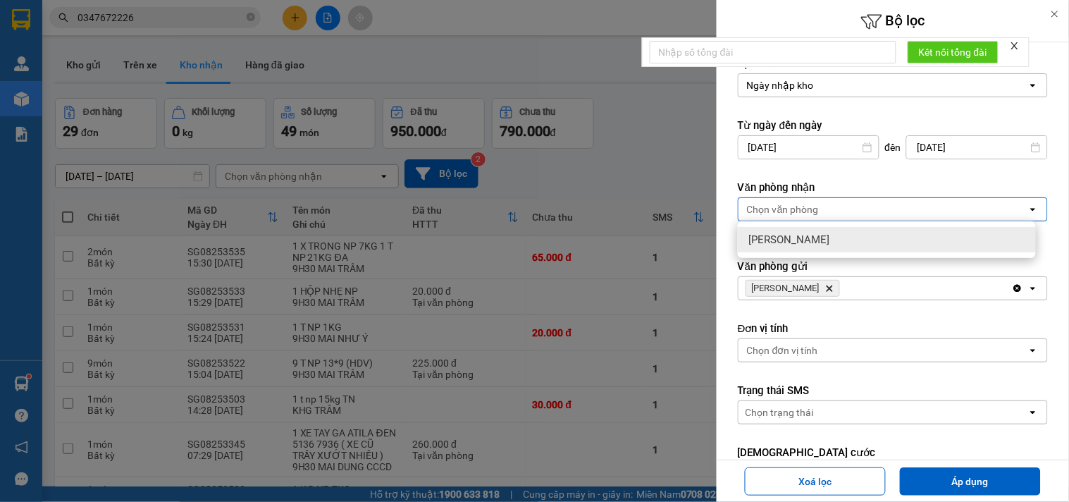
click at [958, 205] on div "Chọn văn phòng" at bounding box center [882, 209] width 289 height 23
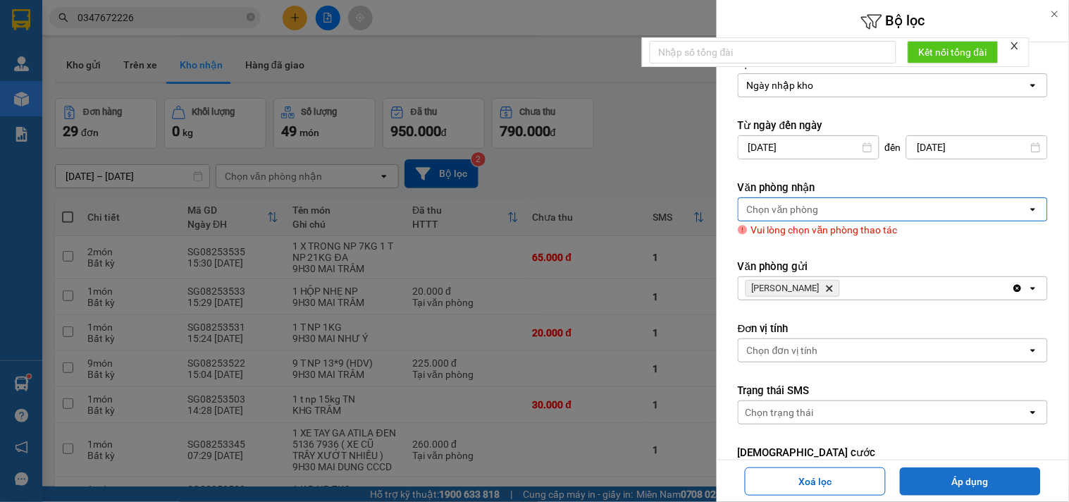
click at [982, 476] on button "Áp dụng" at bounding box center [970, 481] width 141 height 28
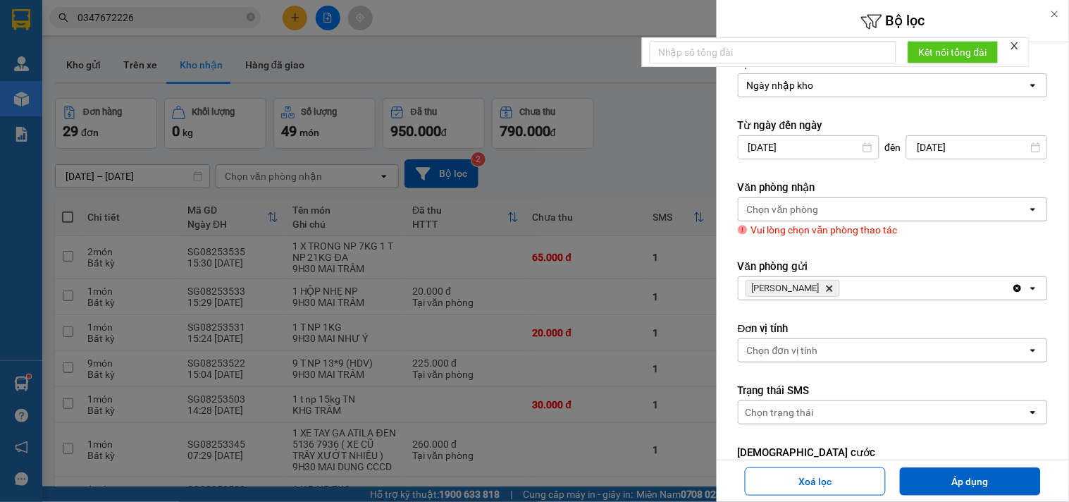
click at [658, 117] on div at bounding box center [534, 251] width 1069 height 502
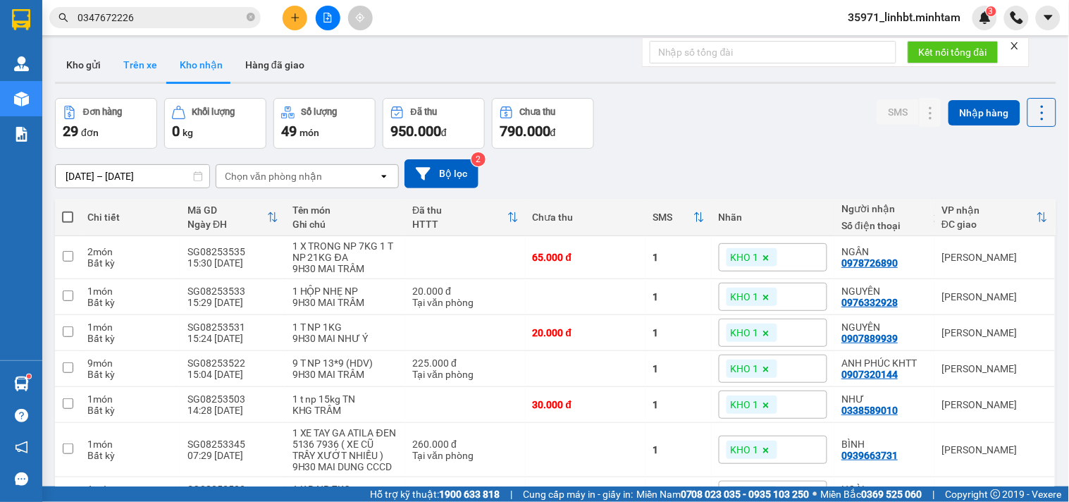
click at [134, 62] on button "Trên xe" at bounding box center [140, 65] width 56 height 34
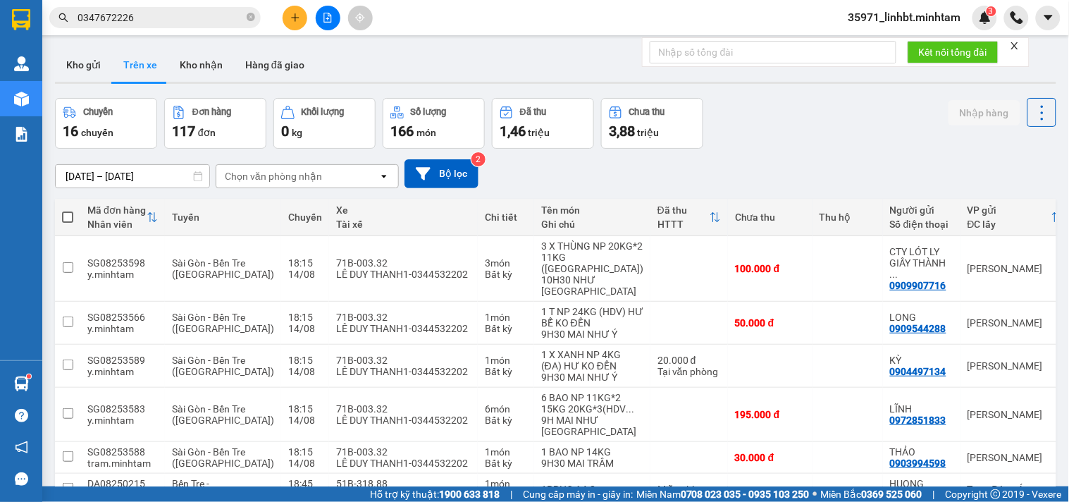
click at [354, 165] on div "Chọn văn phòng nhận" at bounding box center [297, 176] width 162 height 23
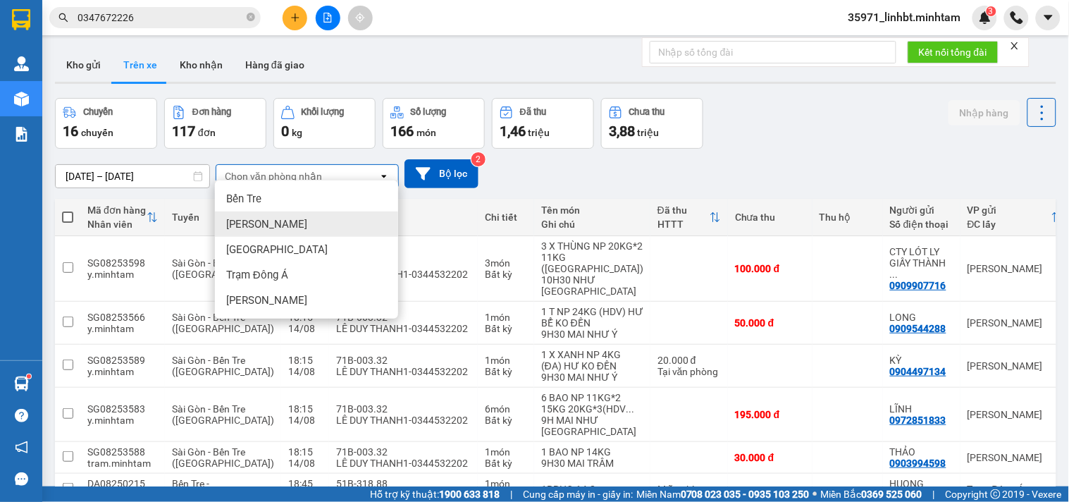
click at [264, 216] on div "[PERSON_NAME]" at bounding box center [306, 223] width 183 height 25
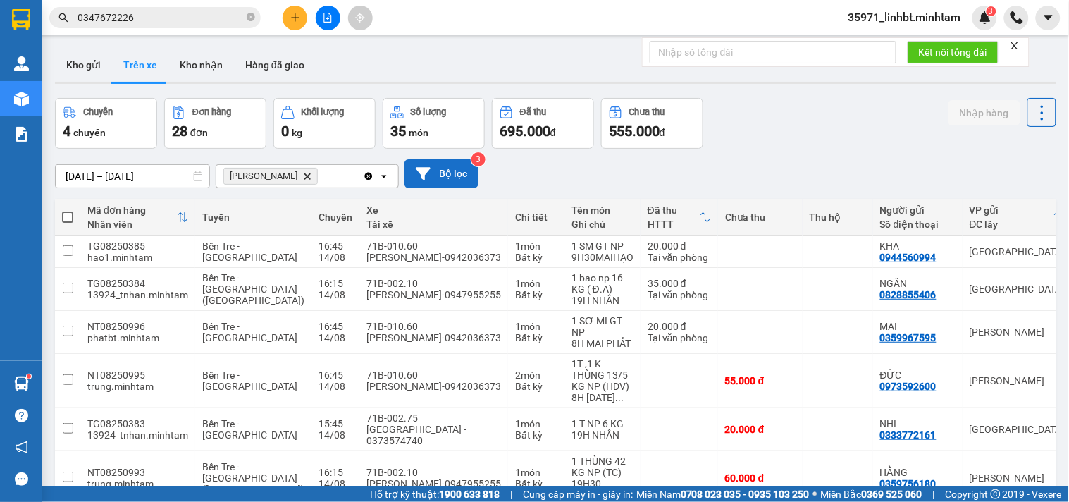
click at [447, 168] on button "Bộ lọc" at bounding box center [441, 173] width 74 height 29
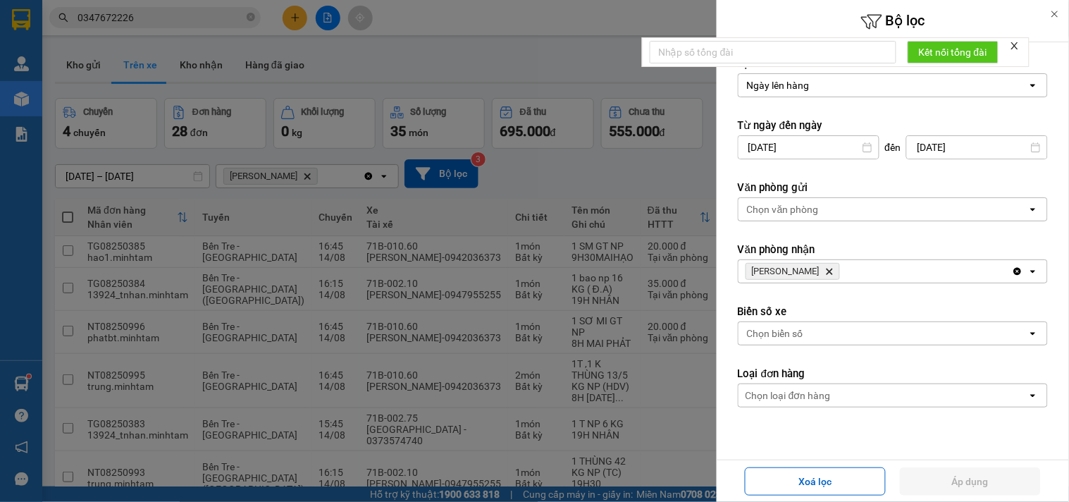
click at [761, 201] on div "Chọn văn phòng" at bounding box center [882, 209] width 289 height 23
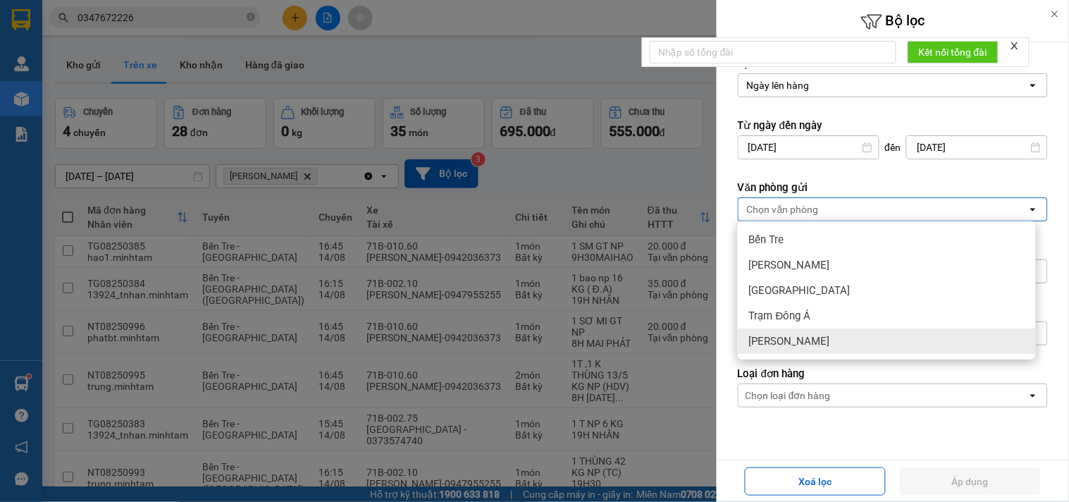
click at [776, 340] on span "[PERSON_NAME]" at bounding box center [789, 341] width 81 height 14
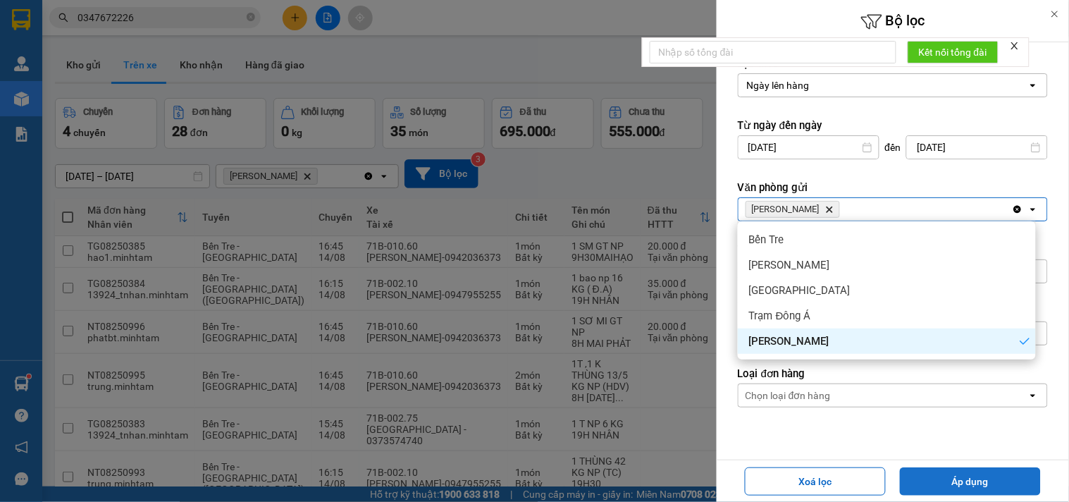
click at [972, 481] on button "Áp dụng" at bounding box center [970, 481] width 141 height 28
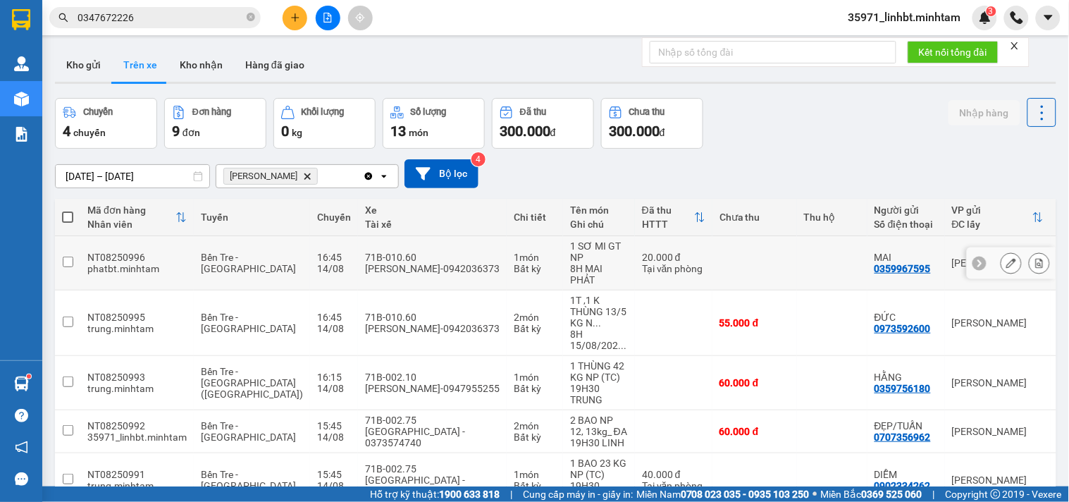
click at [702, 266] on tr "NT08250996 phatbt.[PERSON_NAME] Tre - [GEOGRAPHIC_DATA] 16:45 [DATE] 71B-010.60…" at bounding box center [669, 263] width 1229 height 54
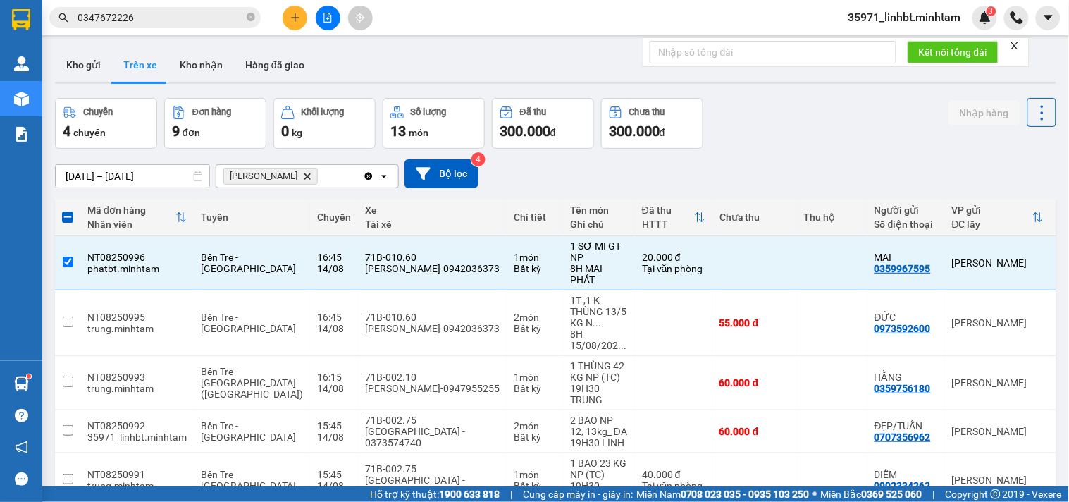
checkbox input "false"
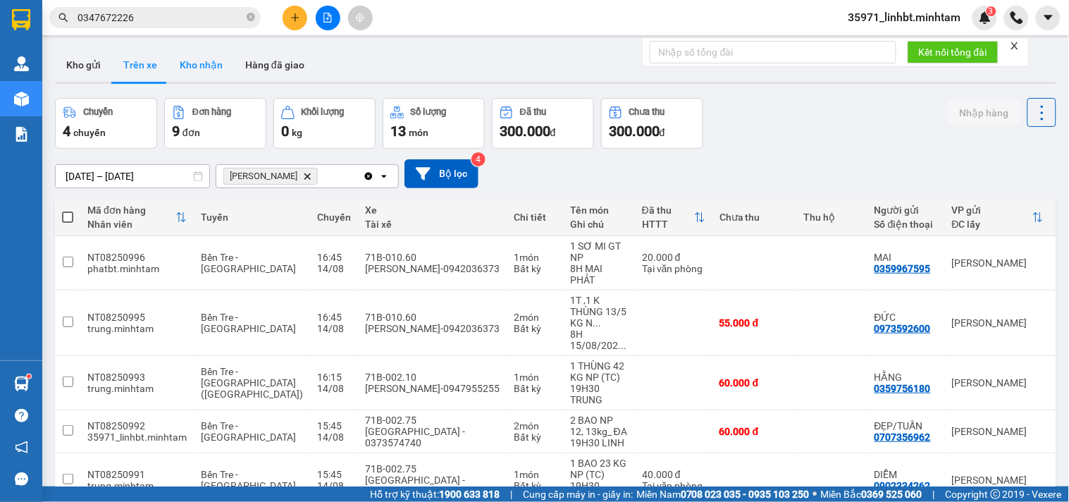
click at [193, 66] on button "Kho nhận" at bounding box center [201, 65] width 66 height 34
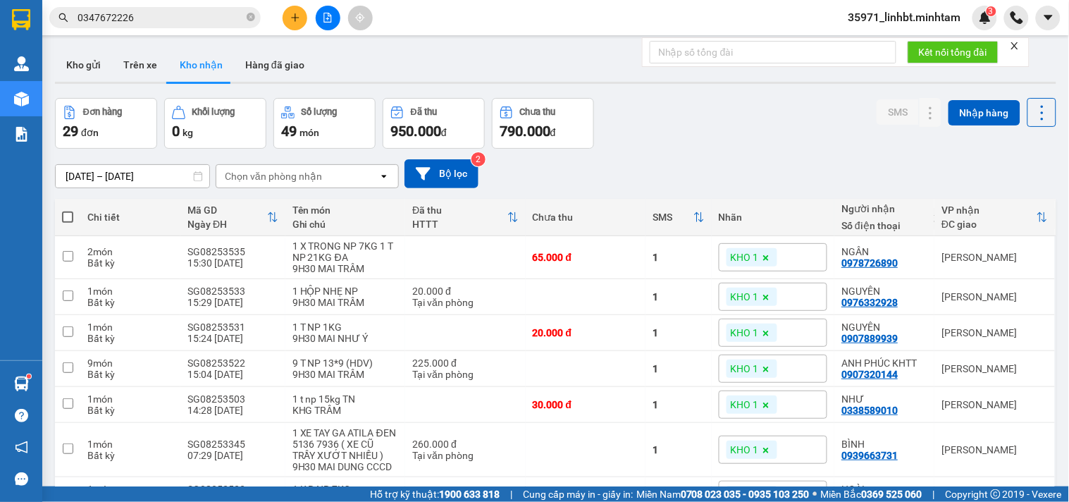
click at [266, 169] on div "Chọn văn phòng nhận" at bounding box center [273, 176] width 97 height 14
click at [606, 171] on div "[DATE] – [DATE] Press the down arrow key to interact with the calendar and sele…" at bounding box center [555, 173] width 1001 height 29
click at [441, 159] on button "Bộ lọc" at bounding box center [441, 173] width 74 height 29
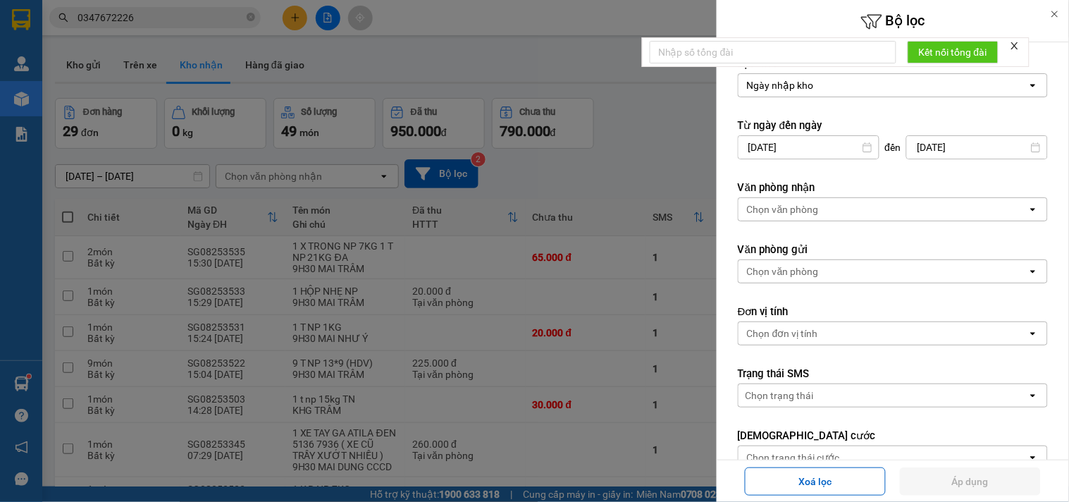
click at [776, 204] on div "Chọn văn phòng" at bounding box center [783, 209] width 72 height 14
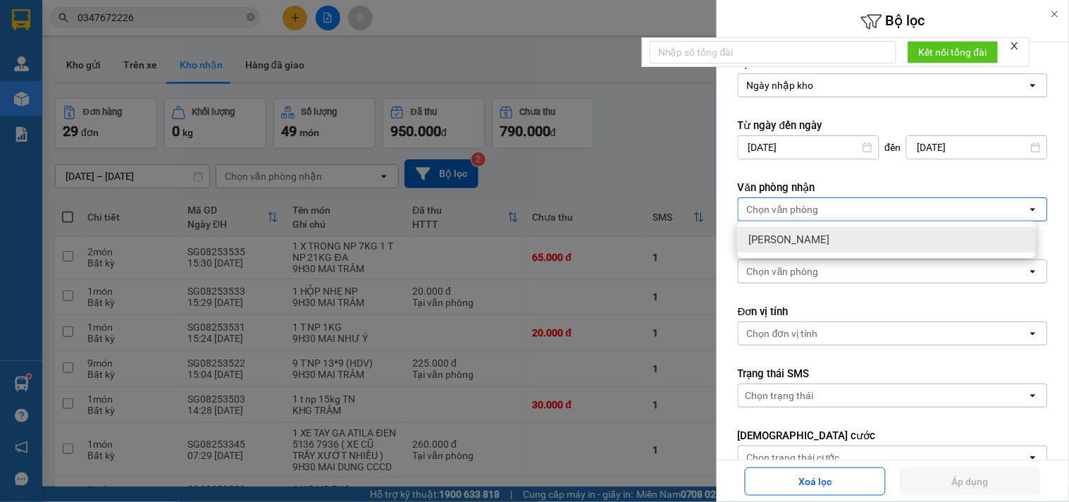
click at [776, 204] on div "Chọn văn phòng" at bounding box center [783, 209] width 72 height 14
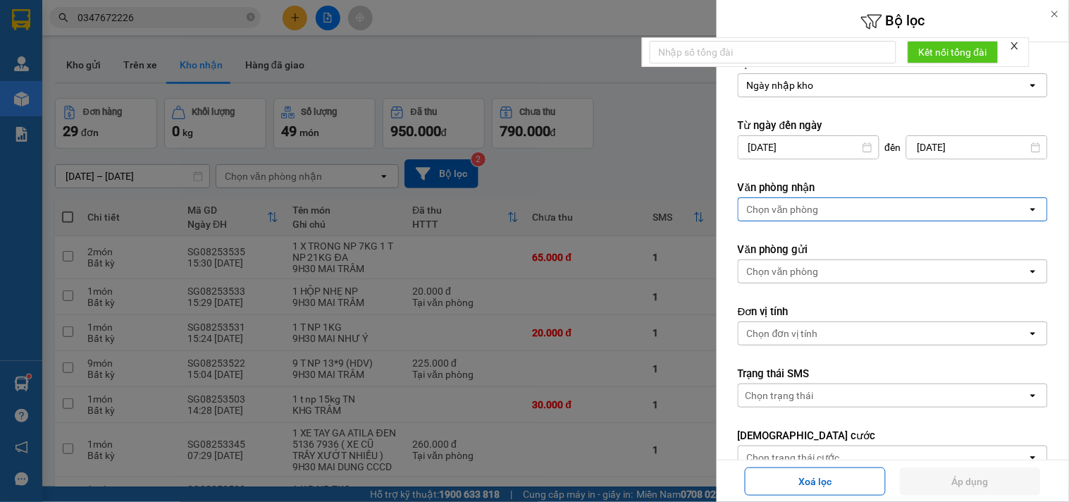
click at [798, 268] on div "Chọn văn phòng" at bounding box center [783, 271] width 72 height 14
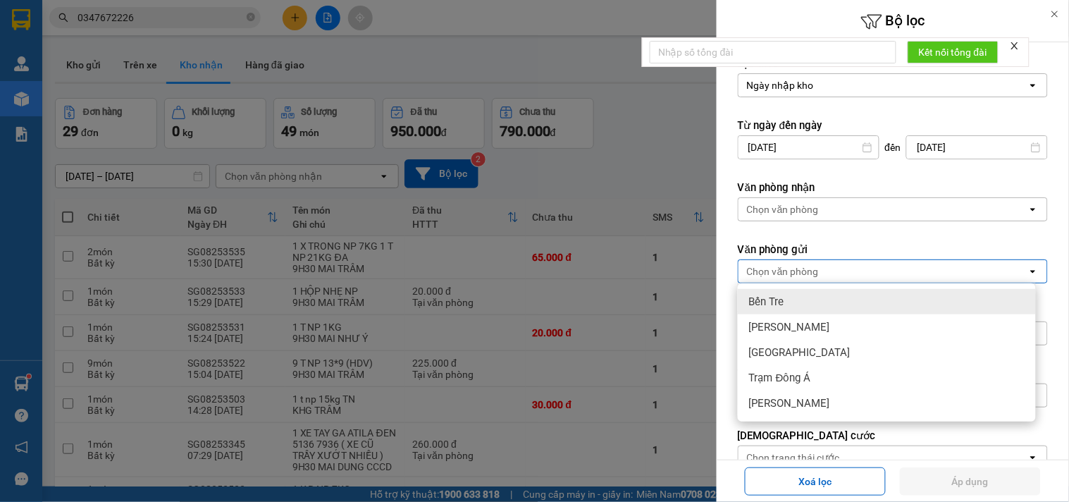
click at [589, 132] on div at bounding box center [534, 251] width 1069 height 502
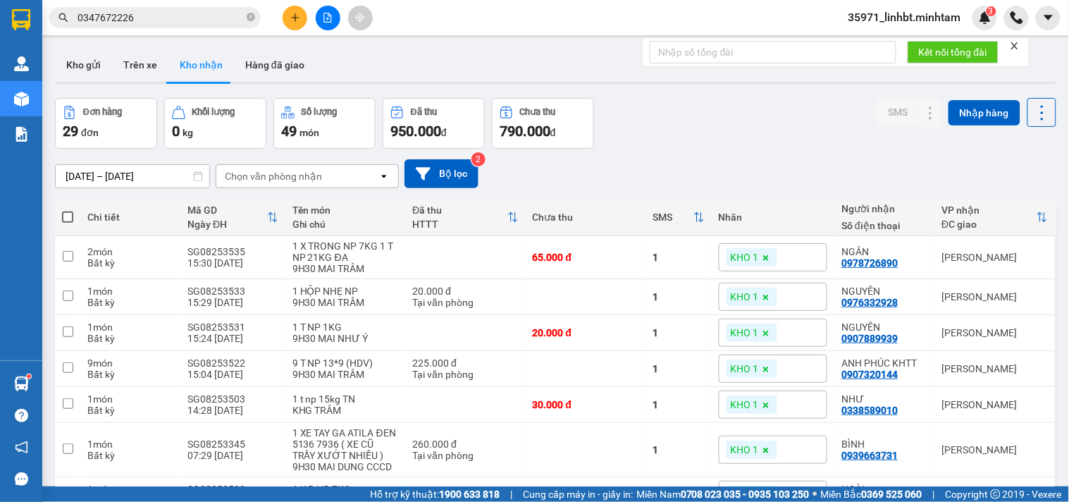
click at [240, 169] on div "Chọn văn phòng nhận" at bounding box center [273, 176] width 97 height 14
click at [428, 168] on icon at bounding box center [423, 173] width 15 height 15
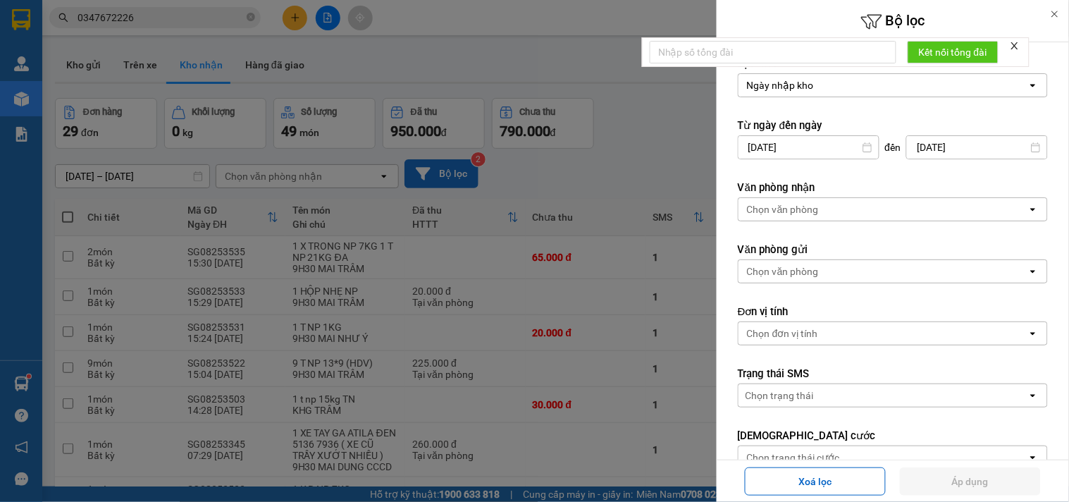
click at [772, 200] on div "Chọn văn phòng" at bounding box center [882, 209] width 289 height 23
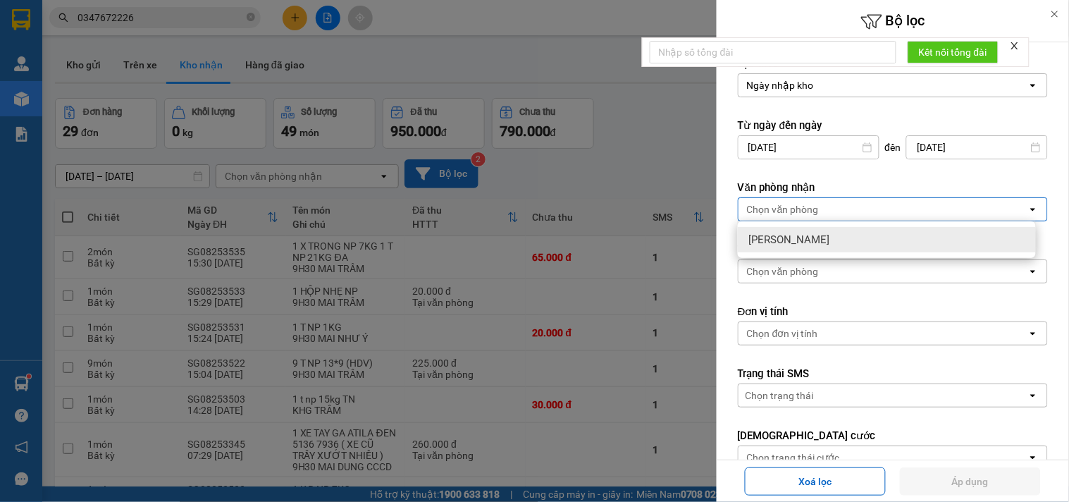
click at [680, 168] on div at bounding box center [534, 251] width 1069 height 502
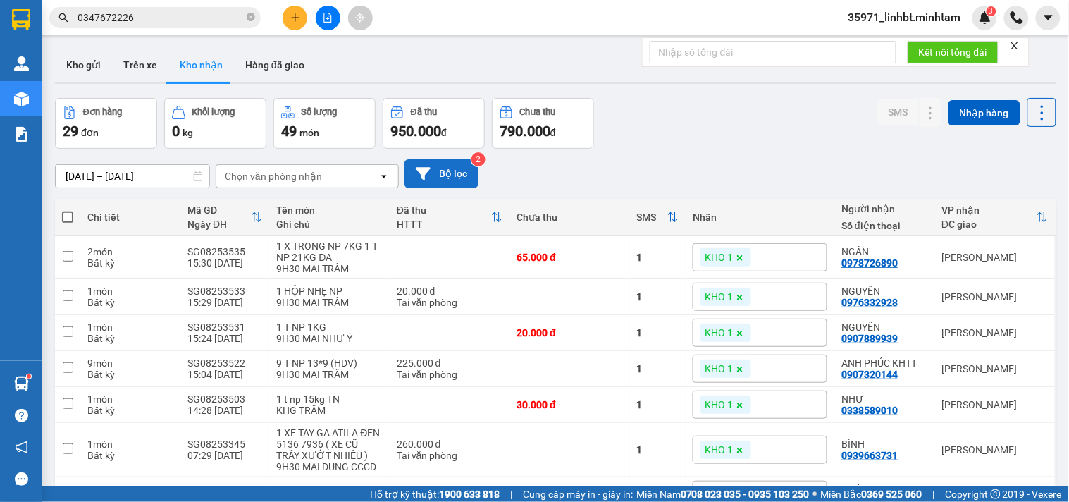
click at [1036, 211] on icon at bounding box center [1041, 216] width 11 height 11
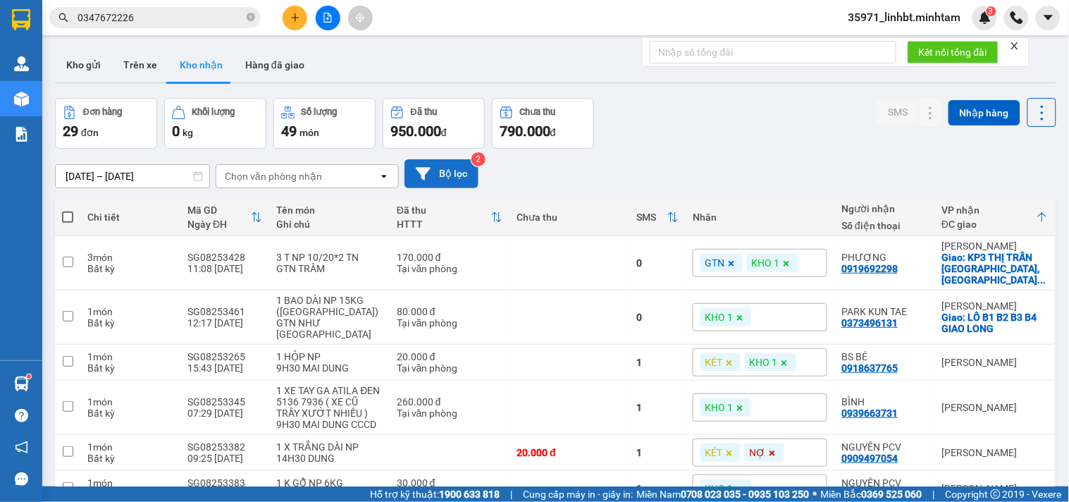
click at [313, 169] on div "Chọn văn phòng nhận" at bounding box center [273, 176] width 97 height 14
click at [454, 170] on button "Bộ lọc" at bounding box center [441, 173] width 74 height 29
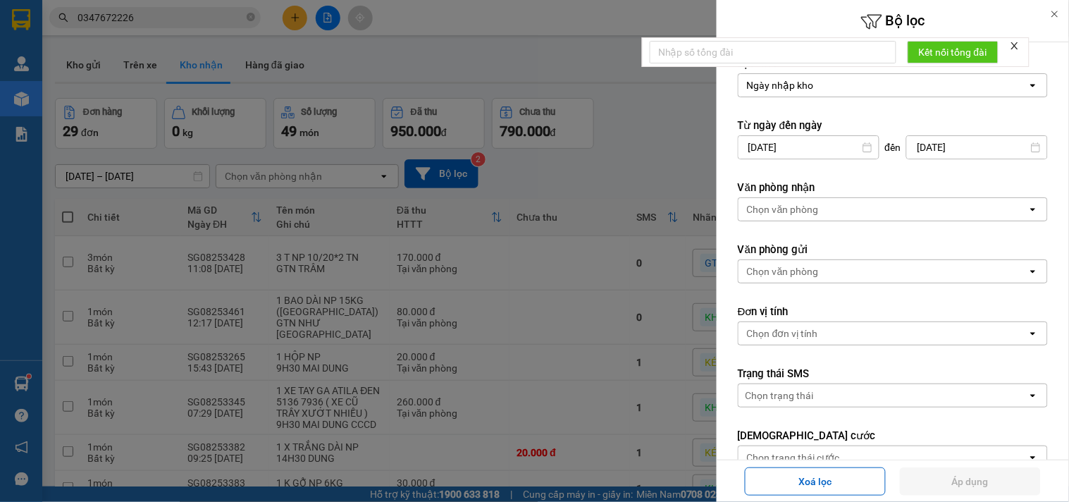
click at [769, 212] on div "Chọn văn phòng" at bounding box center [783, 209] width 72 height 14
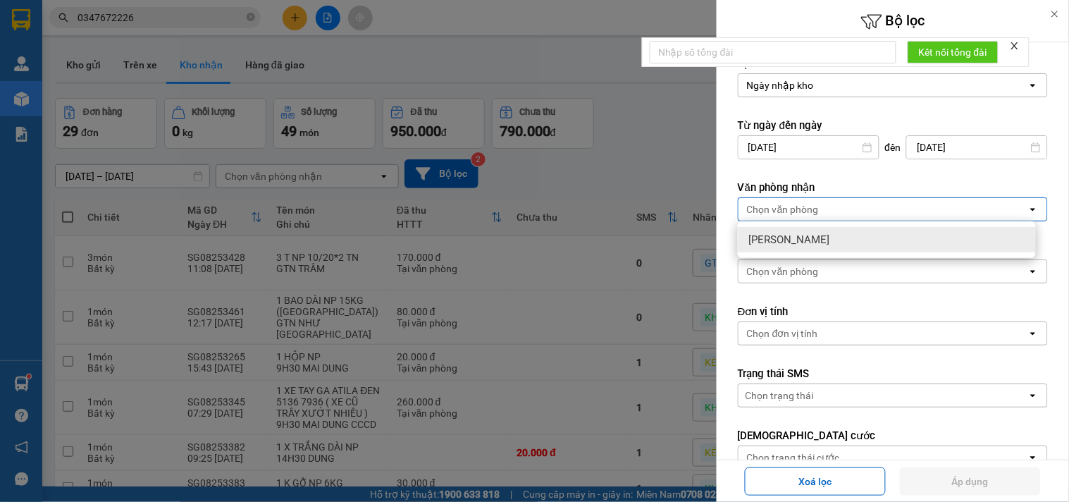
click at [822, 199] on div "Chọn văn phòng" at bounding box center [882, 209] width 289 height 23
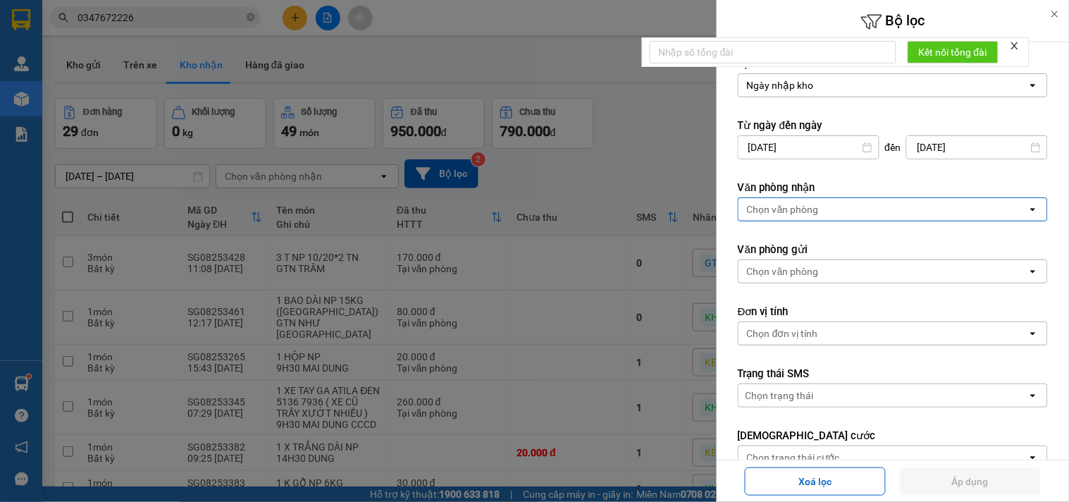
click at [791, 204] on div "Chọn văn phòng" at bounding box center [783, 209] width 72 height 14
click at [870, 292] on form "Lọc theo Ngày nhập kho open Từ ngày đến [DATE] Press the down arrow key to inte…" at bounding box center [893, 459] width 310 height 806
click at [872, 280] on div "Chọn văn phòng" at bounding box center [882, 271] width 289 height 23
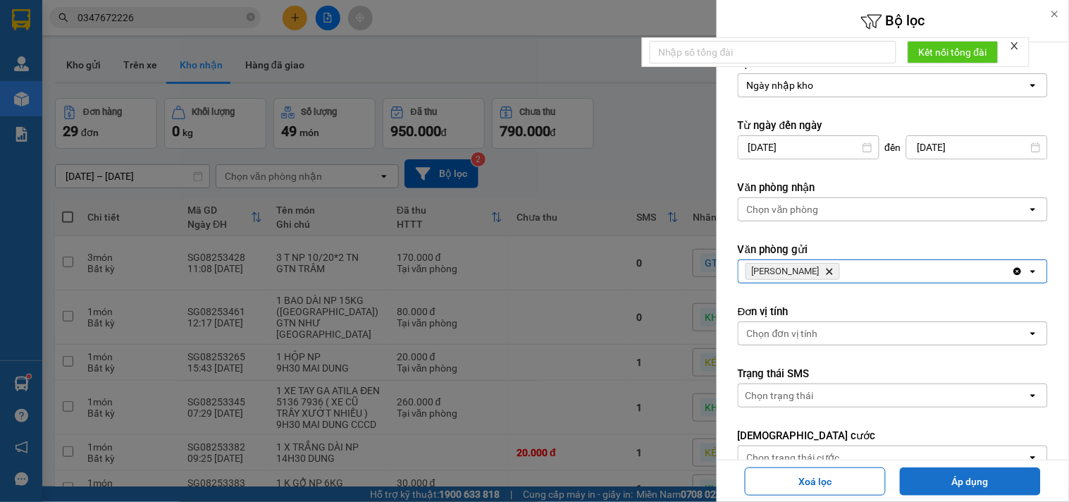
click at [976, 481] on button "Áp dụng" at bounding box center [970, 481] width 141 height 28
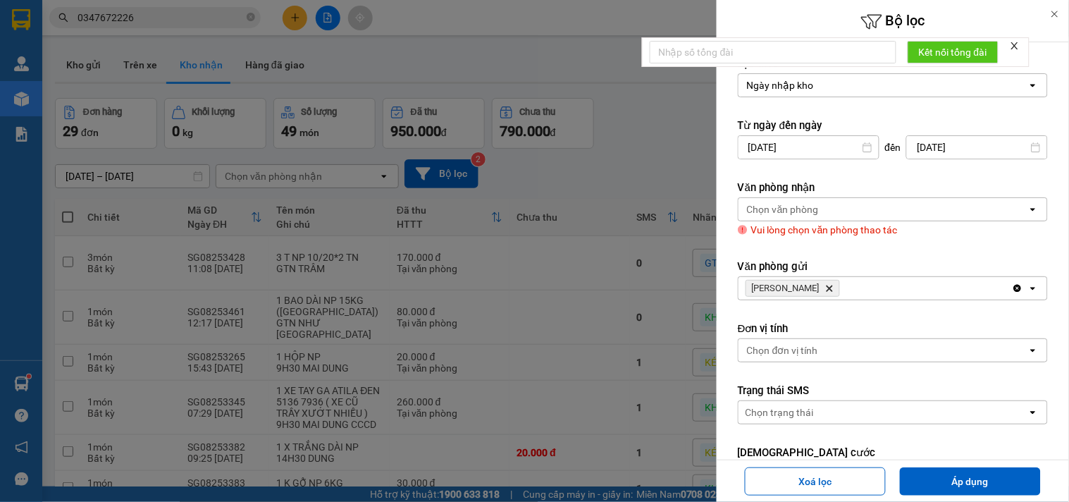
click at [833, 202] on div "Chọn văn phòng" at bounding box center [882, 209] width 289 height 23
click at [473, 144] on div at bounding box center [534, 251] width 1069 height 502
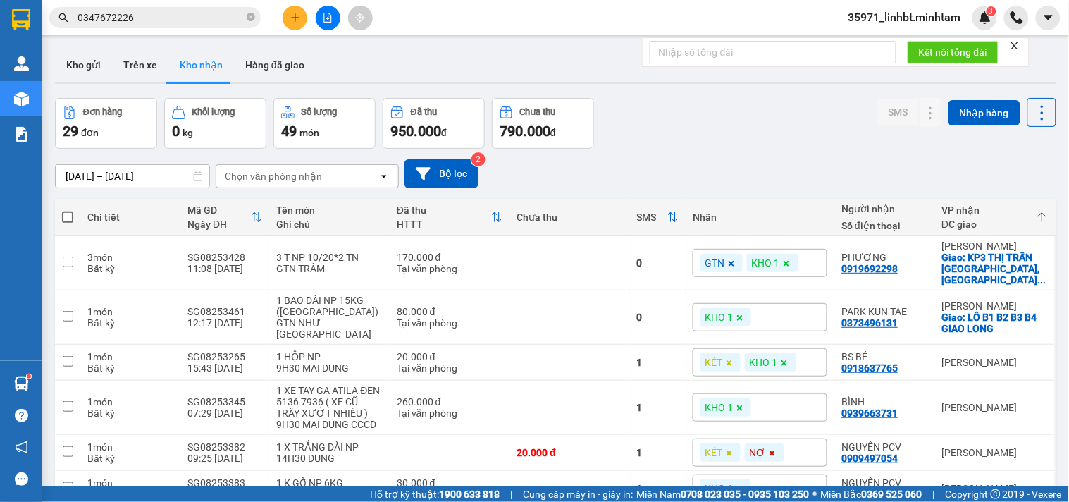
click at [296, 16] on icon "plus" at bounding box center [295, 18] width 10 height 10
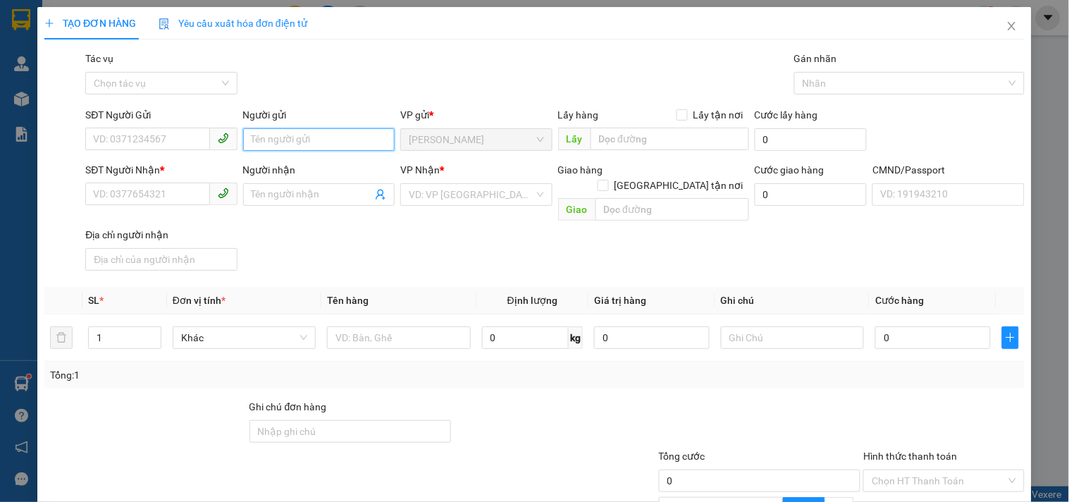
click at [325, 146] on input "Người gửi" at bounding box center [318, 139] width 151 height 23
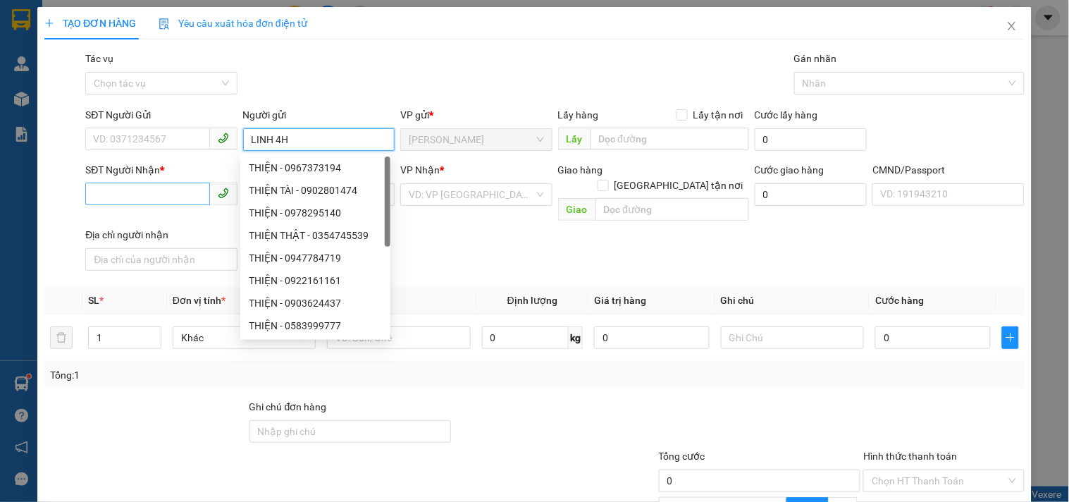
type input "LINH 4H"
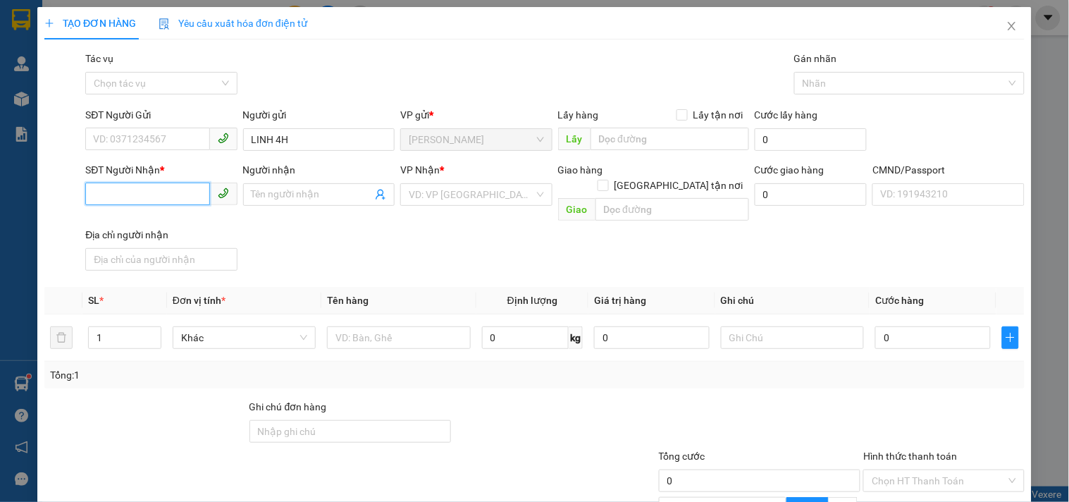
click at [159, 185] on input "SĐT Người Nhận *" at bounding box center [147, 193] width 124 height 23
type input "000000000000"
click at [275, 192] on input "Người nhận" at bounding box center [312, 195] width 120 height 16
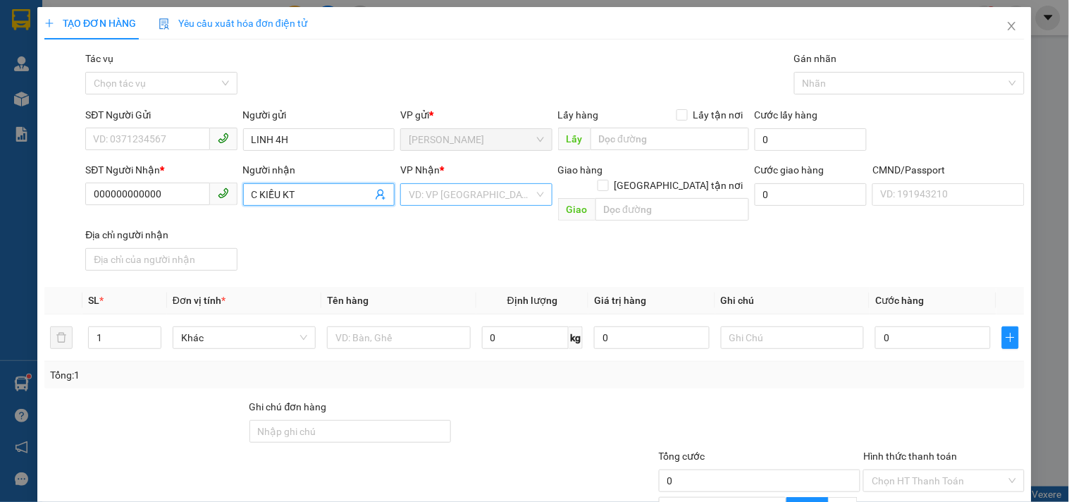
type input "C KIỀU KT"
click at [409, 198] on input "search" at bounding box center [471, 194] width 125 height 21
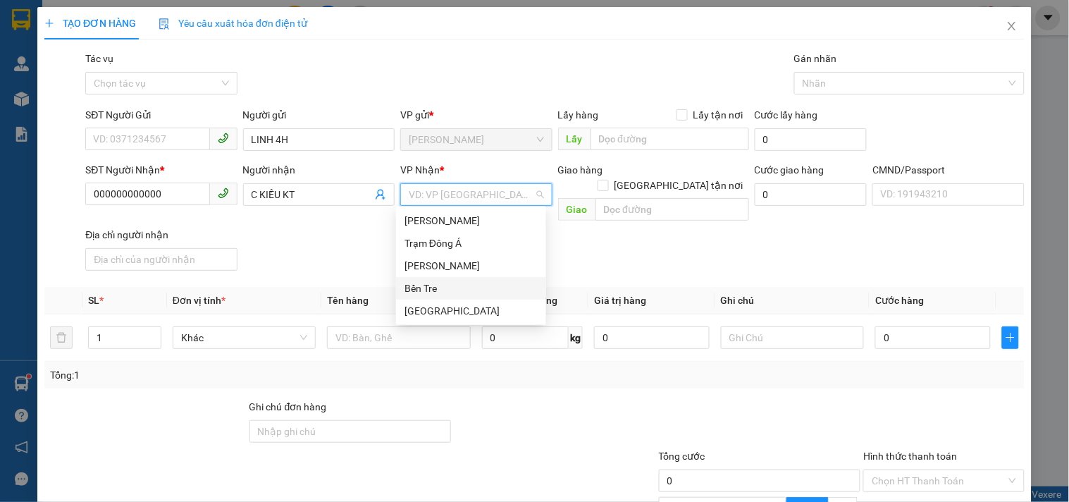
click at [423, 297] on div "Bến Tre" at bounding box center [471, 288] width 150 height 23
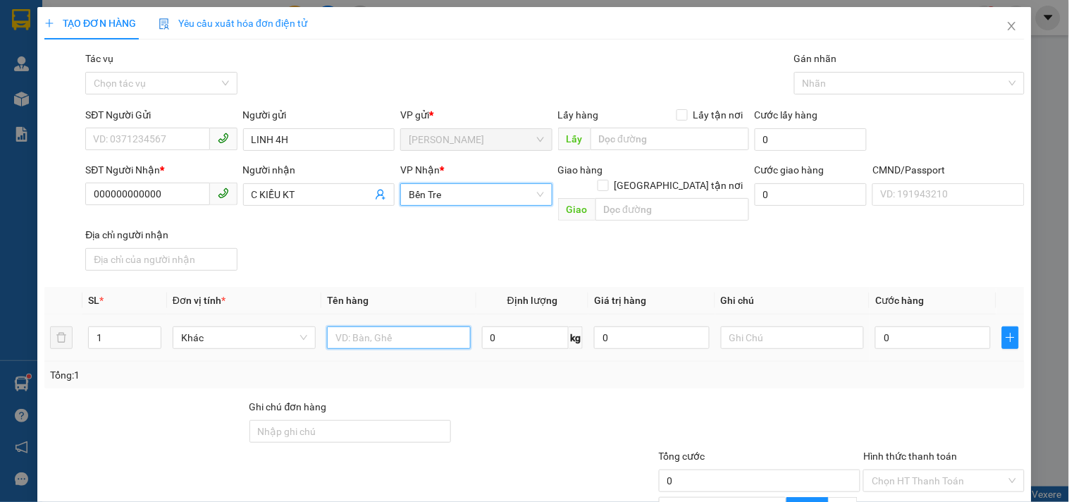
click at [364, 326] on input "text" at bounding box center [398, 337] width 143 height 23
type input "1 PB TIỀN HG 14/8"
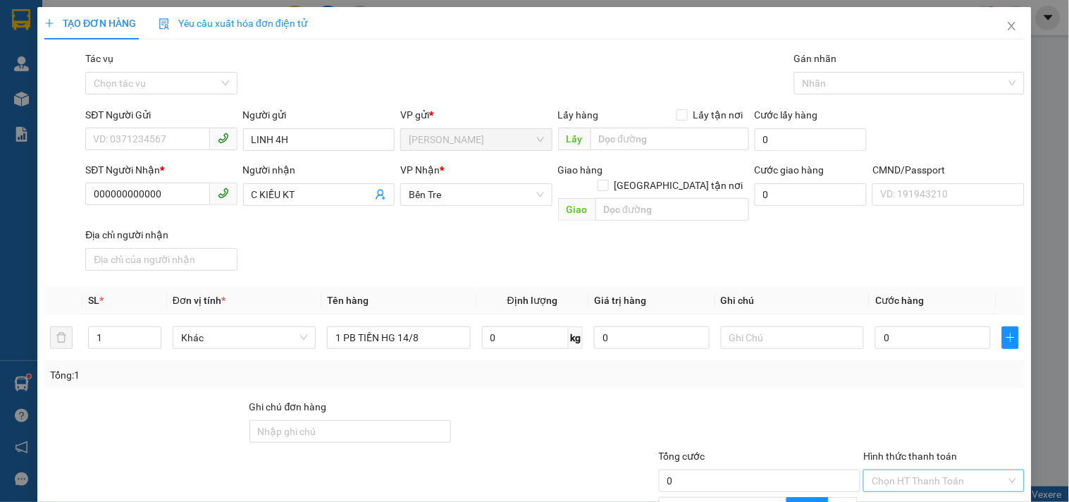
click at [919, 470] on input "Hình thức thanh toán" at bounding box center [939, 480] width 134 height 21
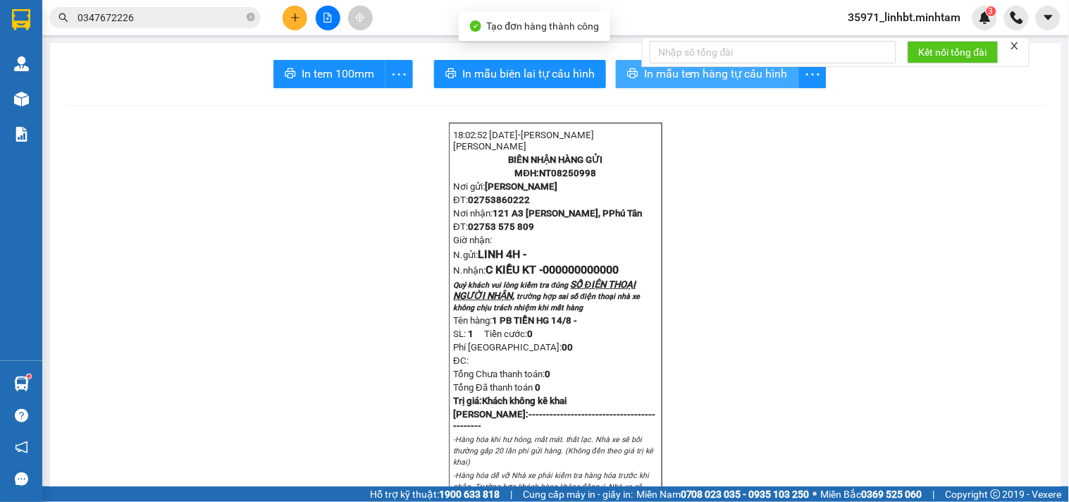
click at [630, 75] on icon "printer" at bounding box center [632, 73] width 11 height 11
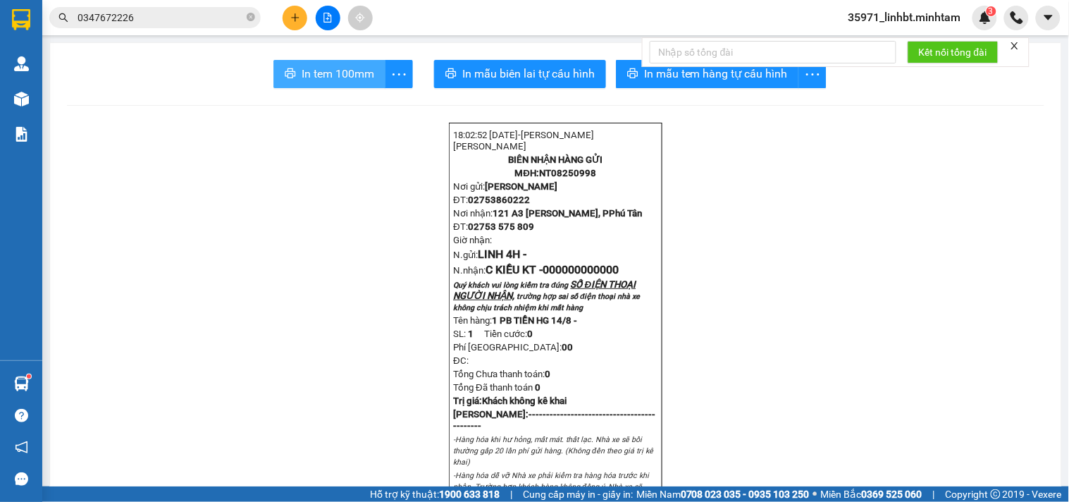
click at [347, 60] on button "In tem 100mm" at bounding box center [329, 74] width 112 height 28
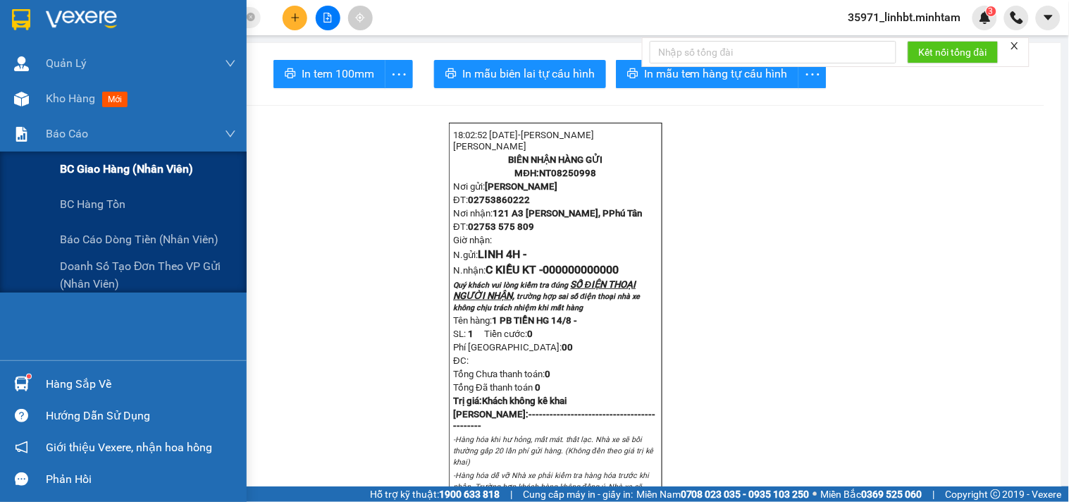
click at [82, 160] on span "BC giao hàng (nhân viên)" at bounding box center [126, 169] width 133 height 18
